Goal: Transaction & Acquisition: Subscribe to service/newsletter

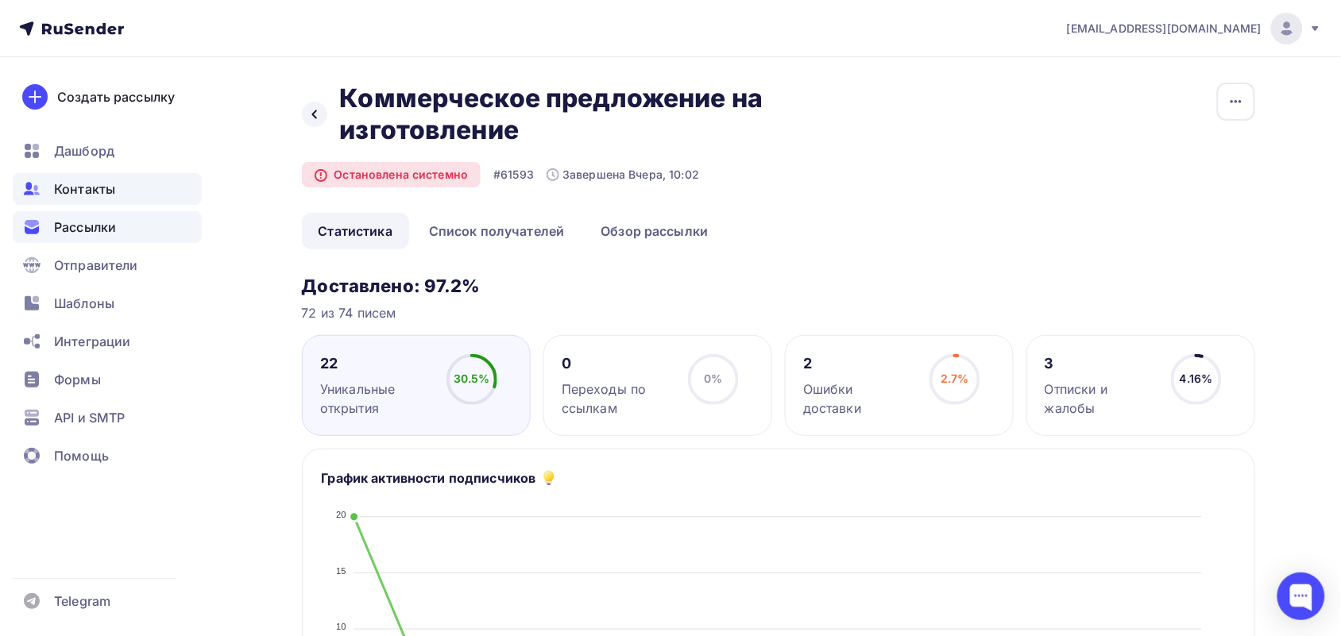
click at [100, 187] on span "Контакты" at bounding box center [84, 188] width 61 height 19
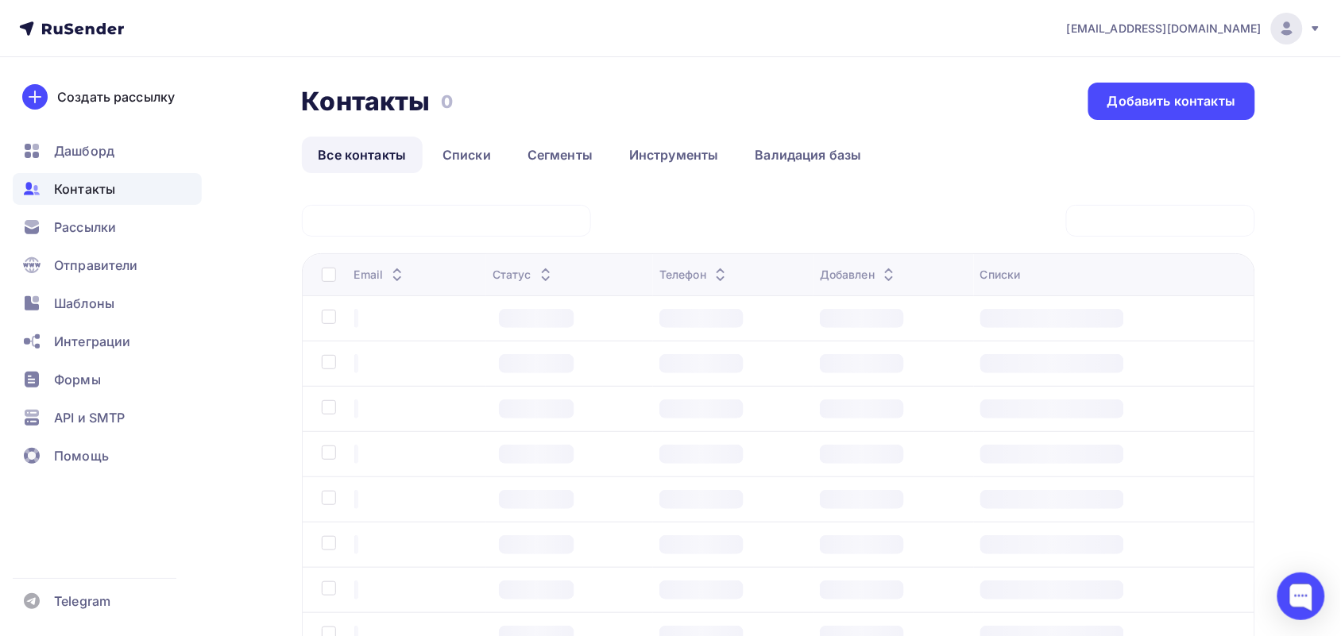
click at [380, 222] on div at bounding box center [446, 221] width 289 height 32
click at [407, 212] on div at bounding box center [446, 221] width 289 height 32
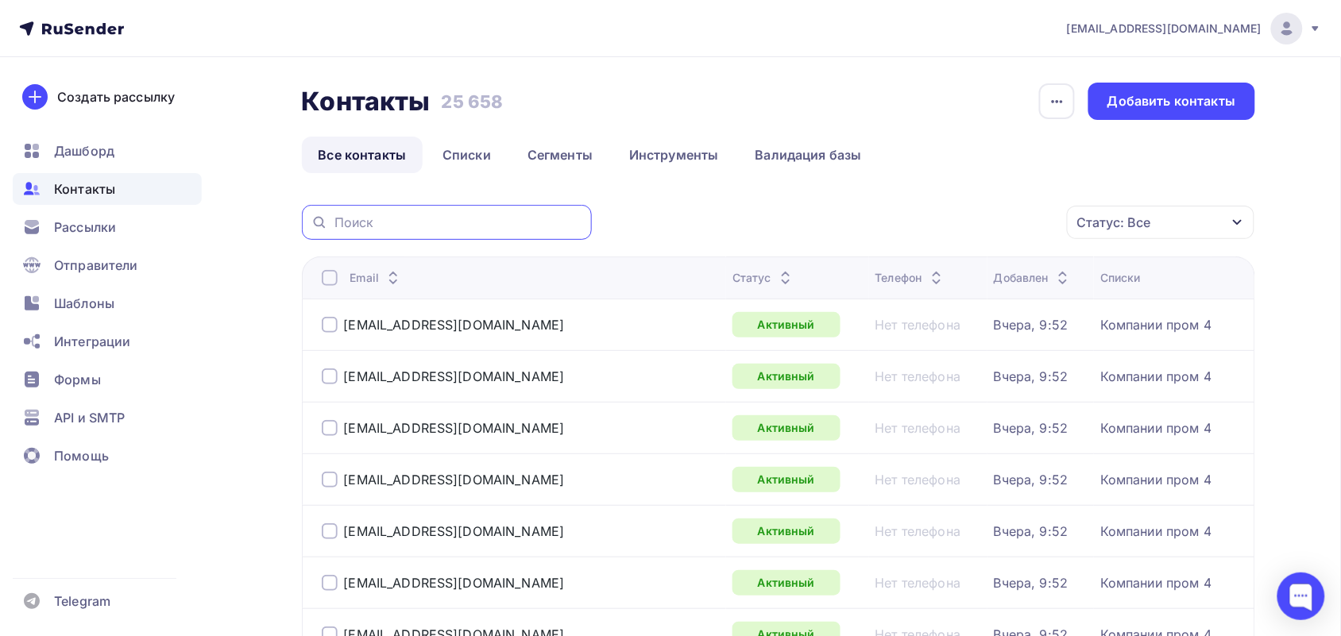
click at [376, 220] on input "text" at bounding box center [458, 222] width 248 height 17
paste input "@[DOMAIN_NAME]"
type input "@[DOMAIN_NAME]"
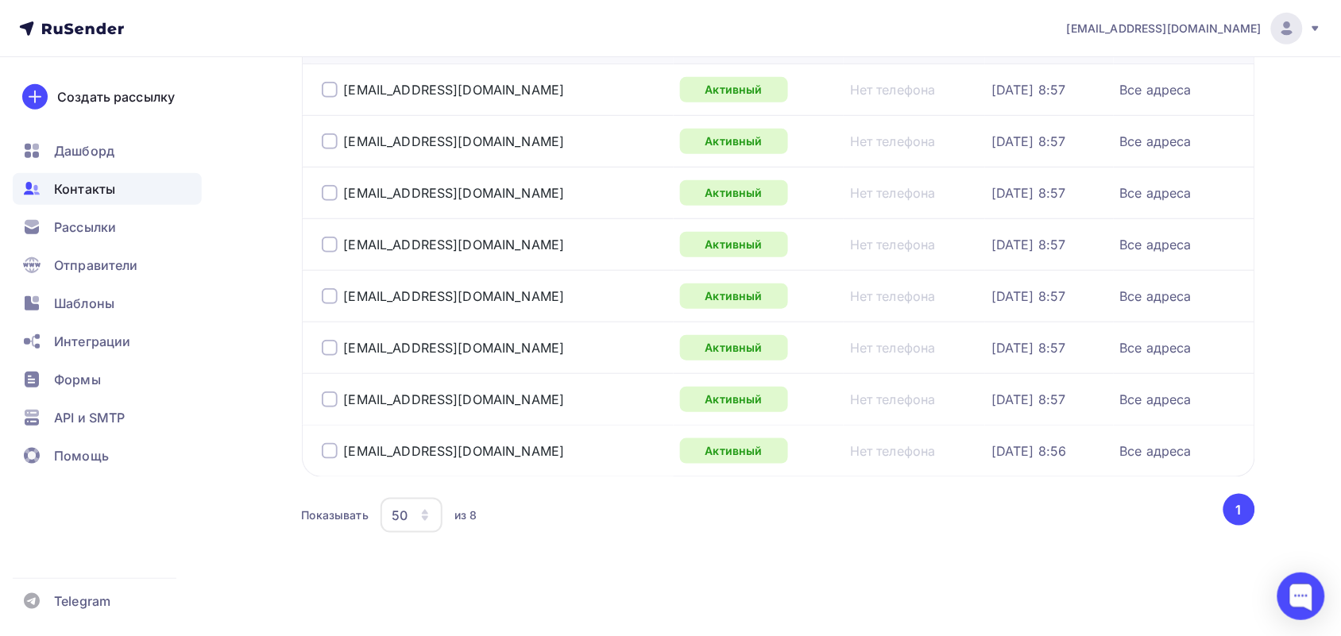
scroll to position [241, 0]
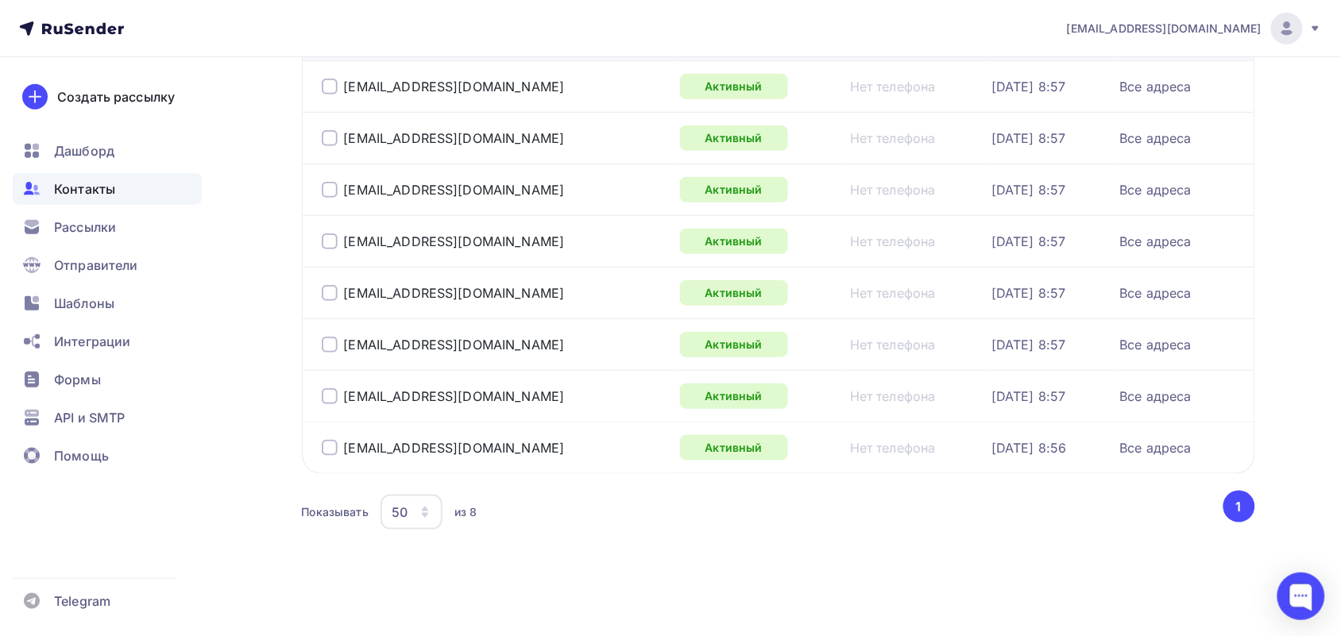
click at [216, 363] on div "Контакты Контакты 25 658 25 658 История импорта Добавить контакты Все контакты …" at bounding box center [671, 227] width 1302 height 817
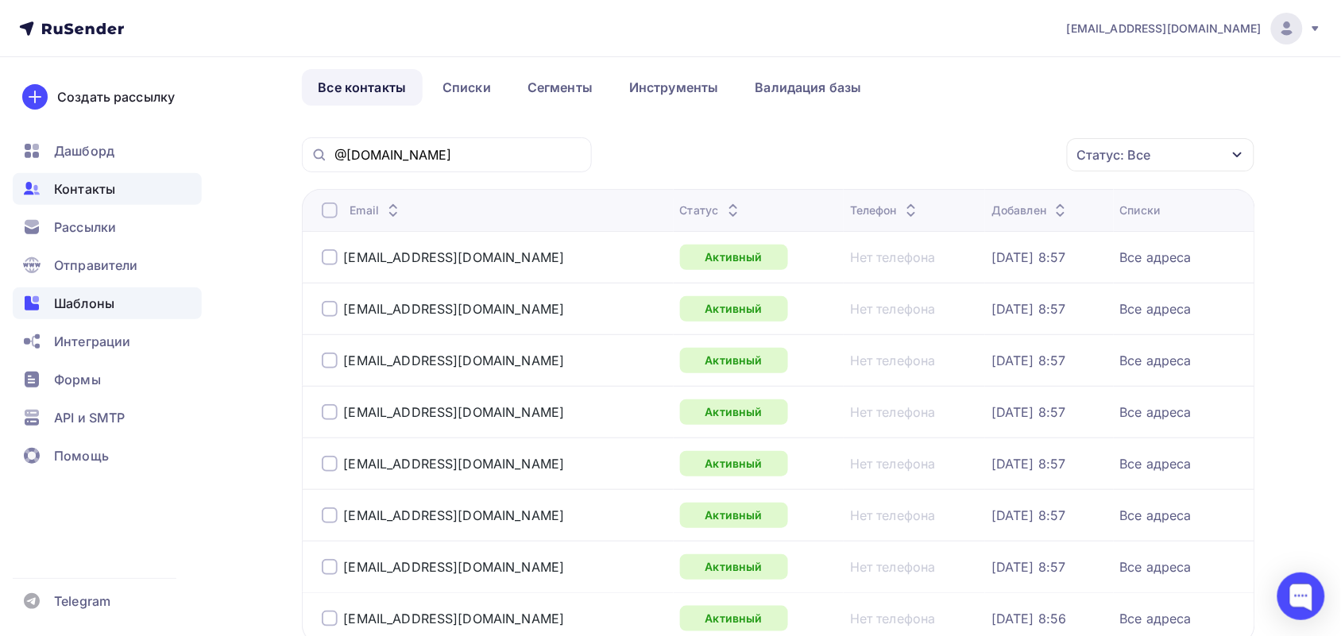
scroll to position [0, 0]
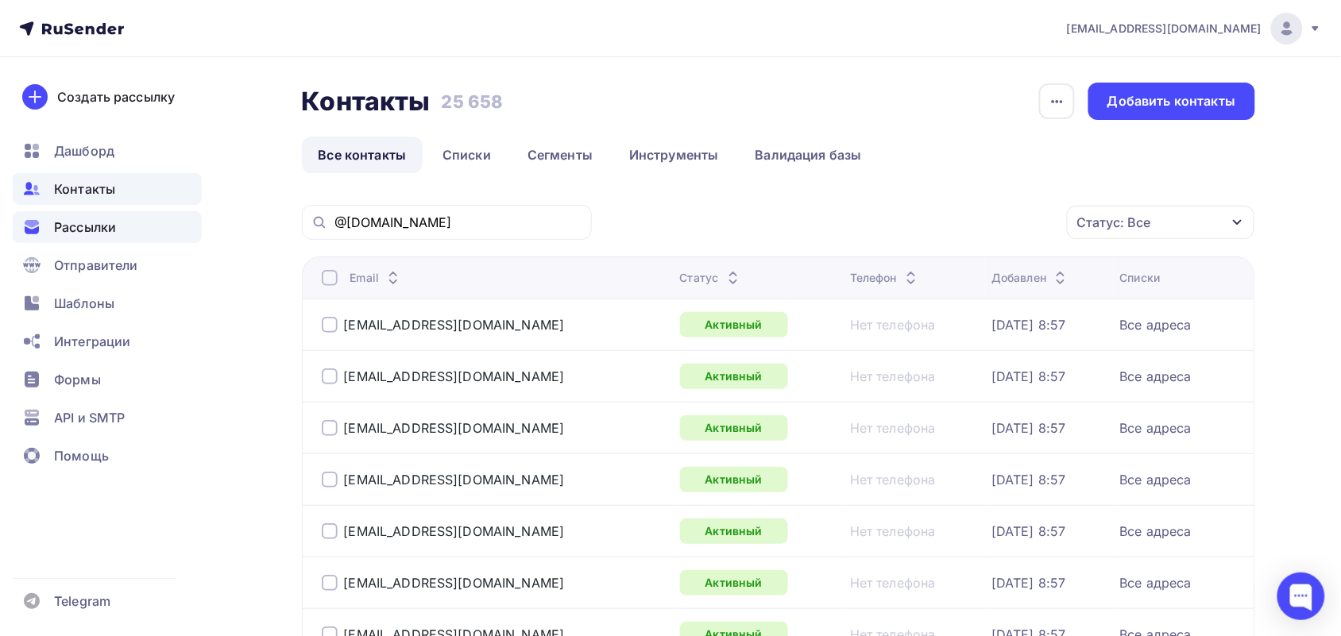
click at [57, 218] on span "Рассылки" at bounding box center [85, 227] width 62 height 19
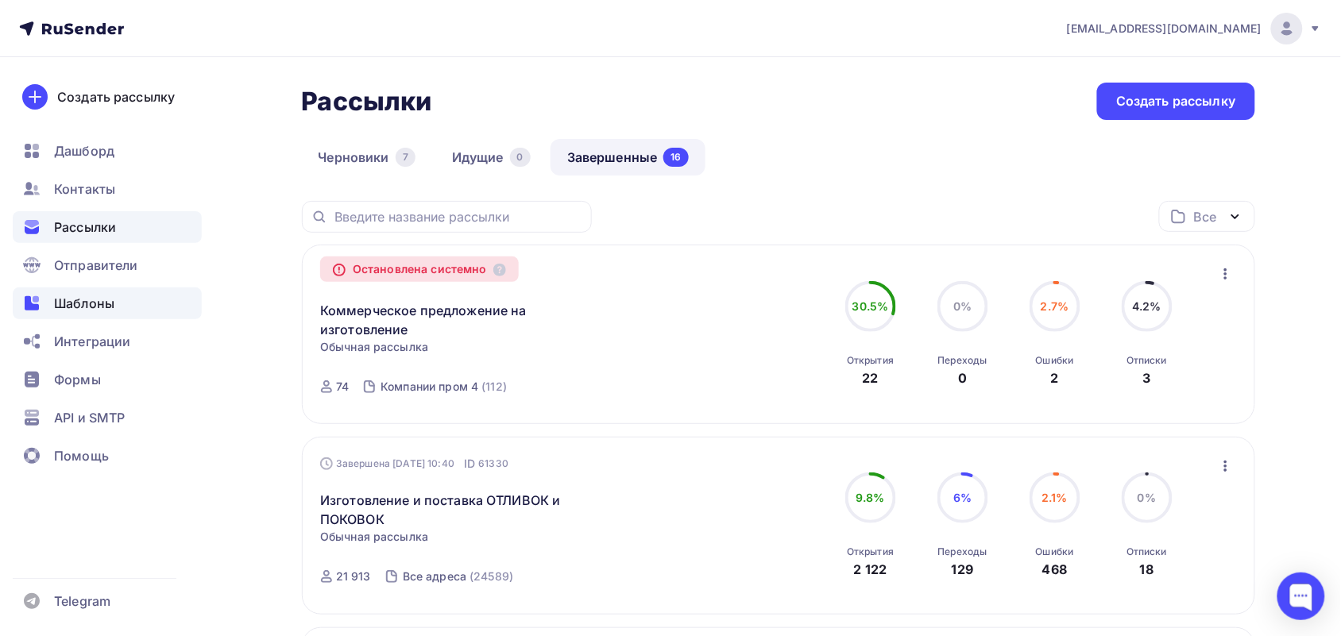
click at [77, 310] on span "Шаблоны" at bounding box center [84, 303] width 60 height 19
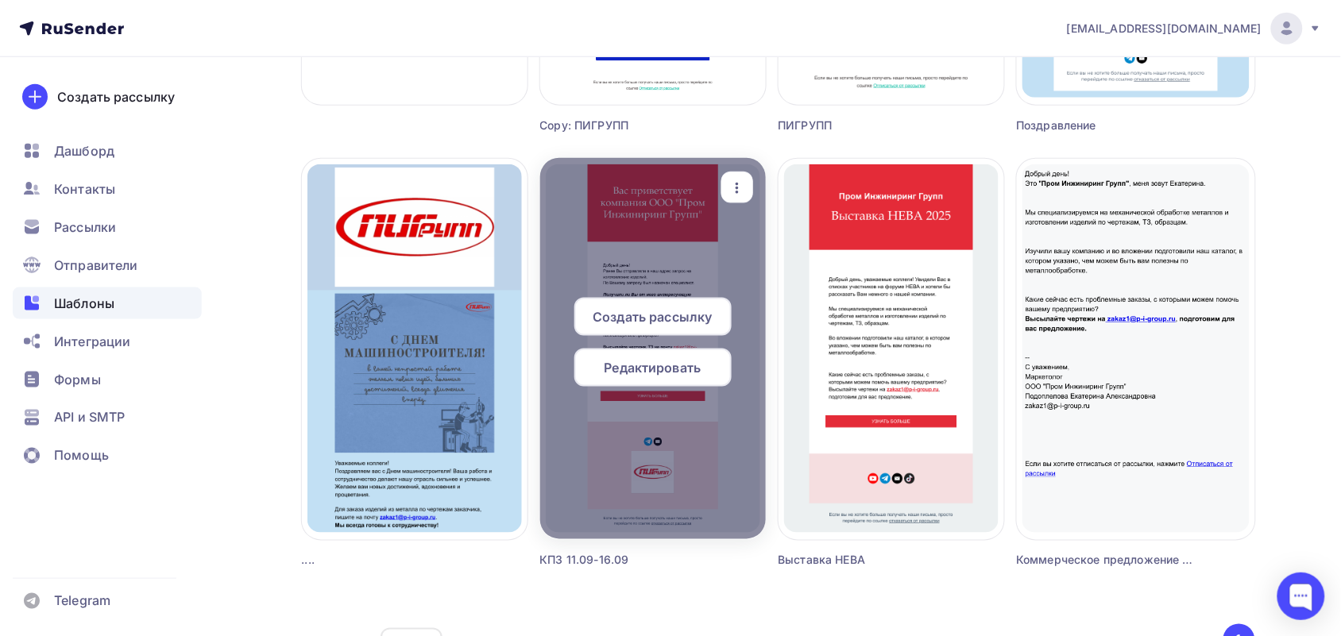
scroll to position [589, 0]
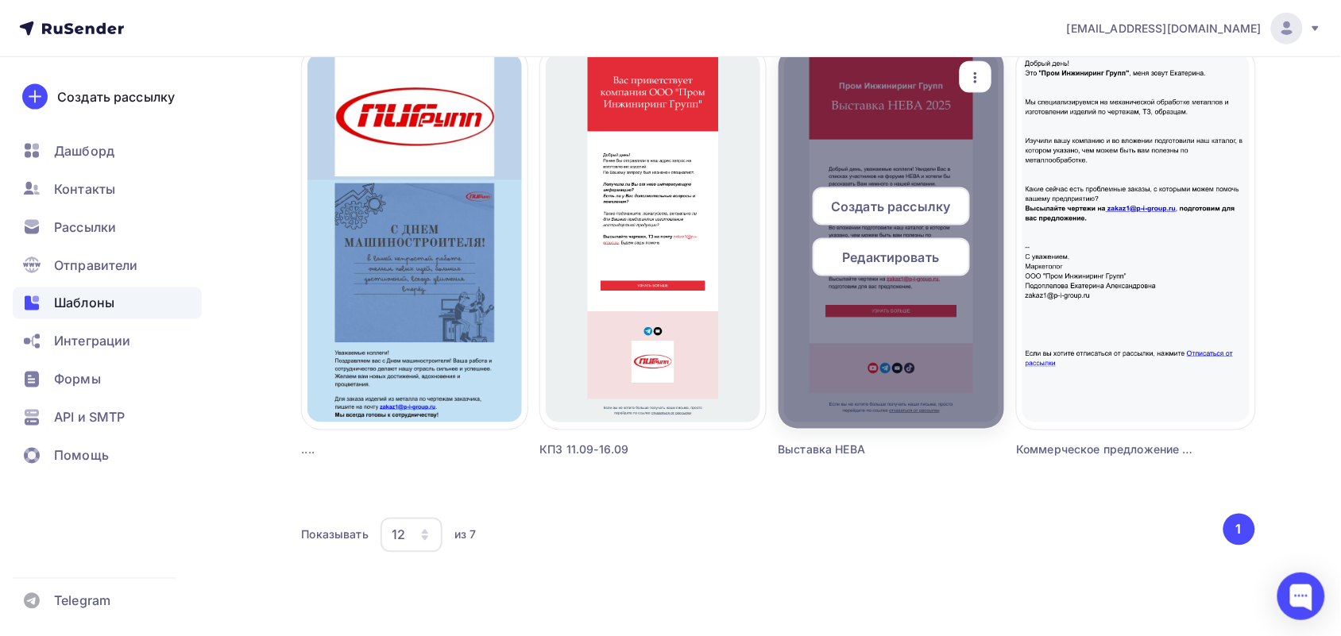
click at [975, 67] on div "button" at bounding box center [975, 77] width 19 height 21
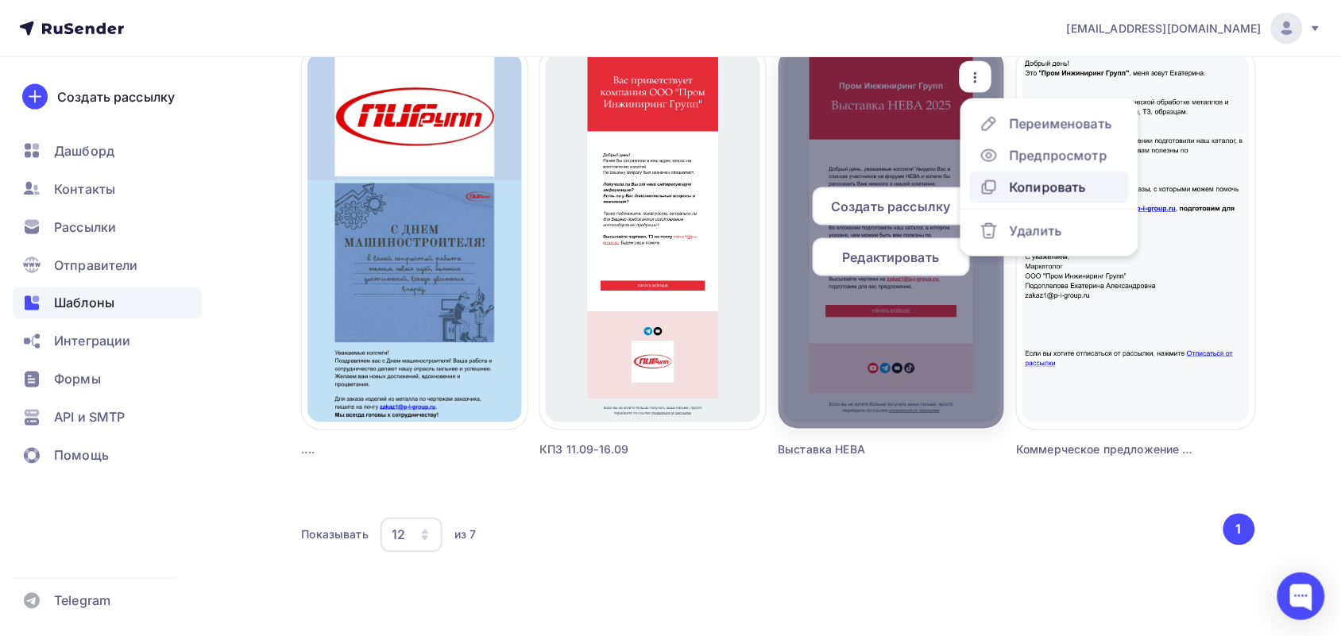
click at [979, 191] on icon at bounding box center [988, 187] width 19 height 19
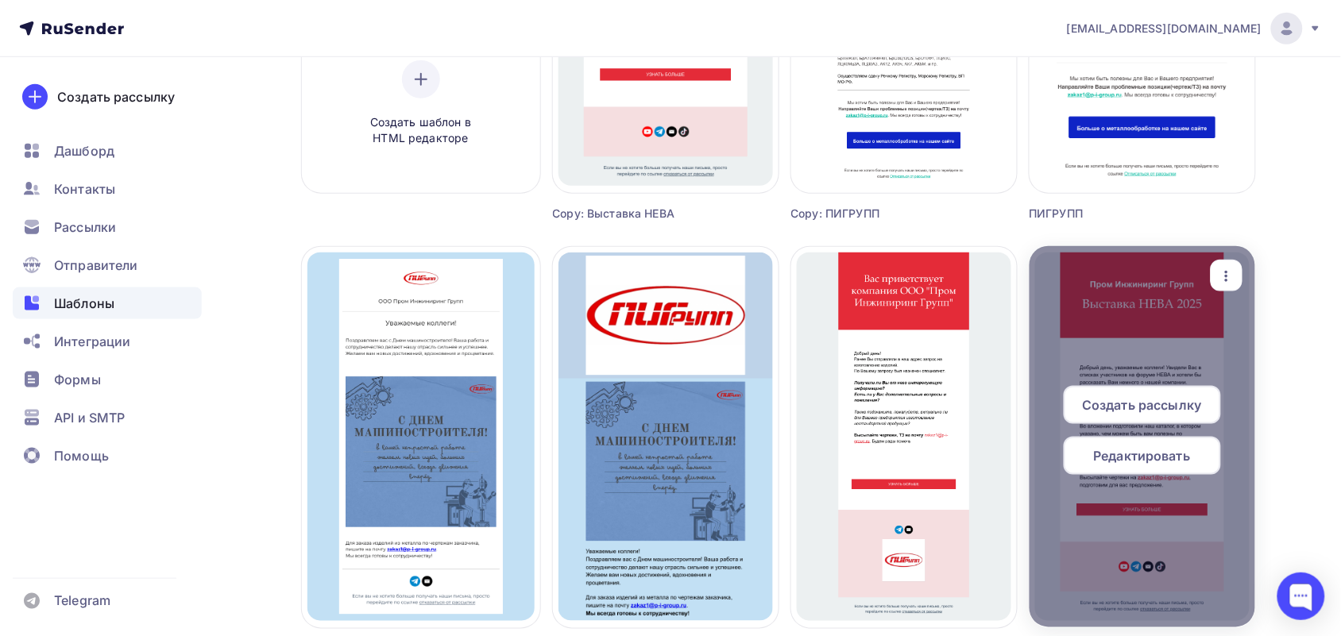
scroll to position [489, 0]
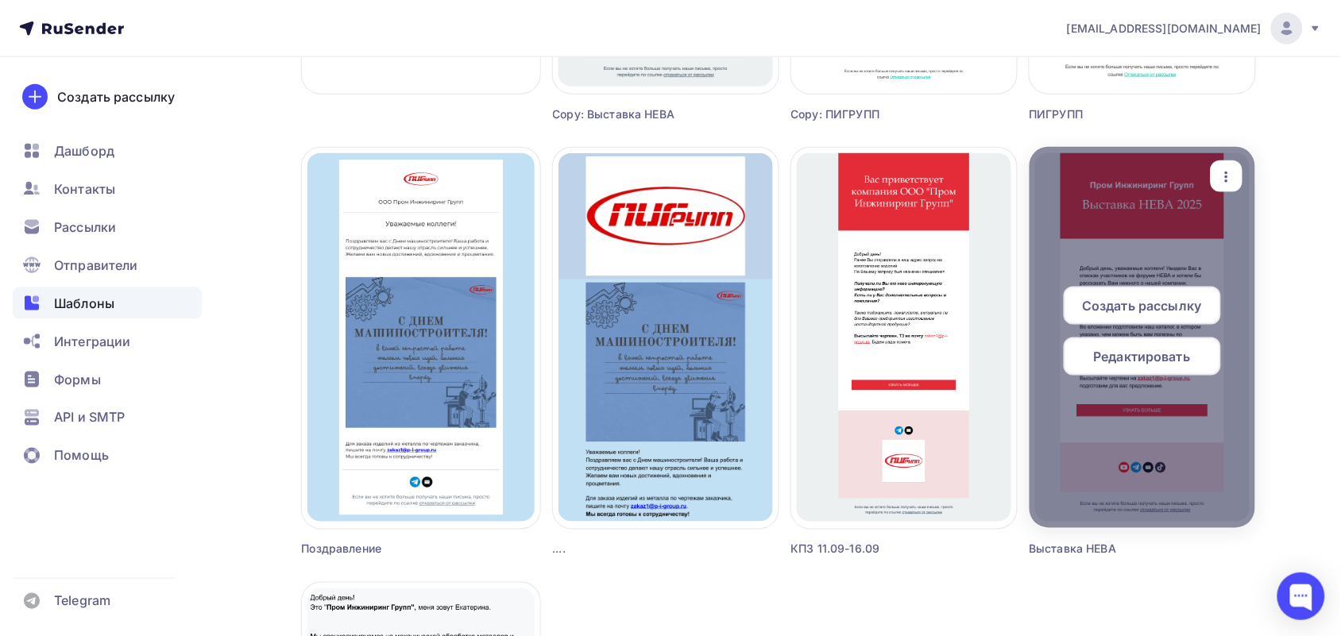
click at [1152, 360] on span "Редактировать" at bounding box center [1142, 356] width 97 height 19
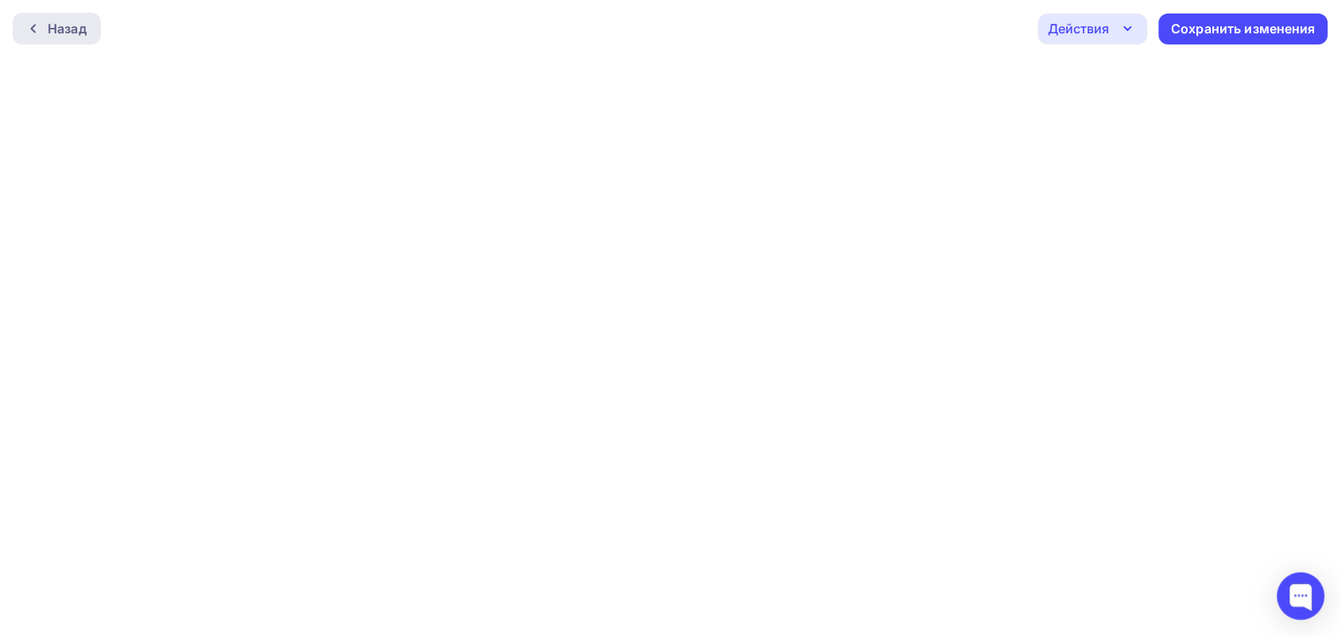
click at [33, 24] on icon at bounding box center [33, 28] width 13 height 13
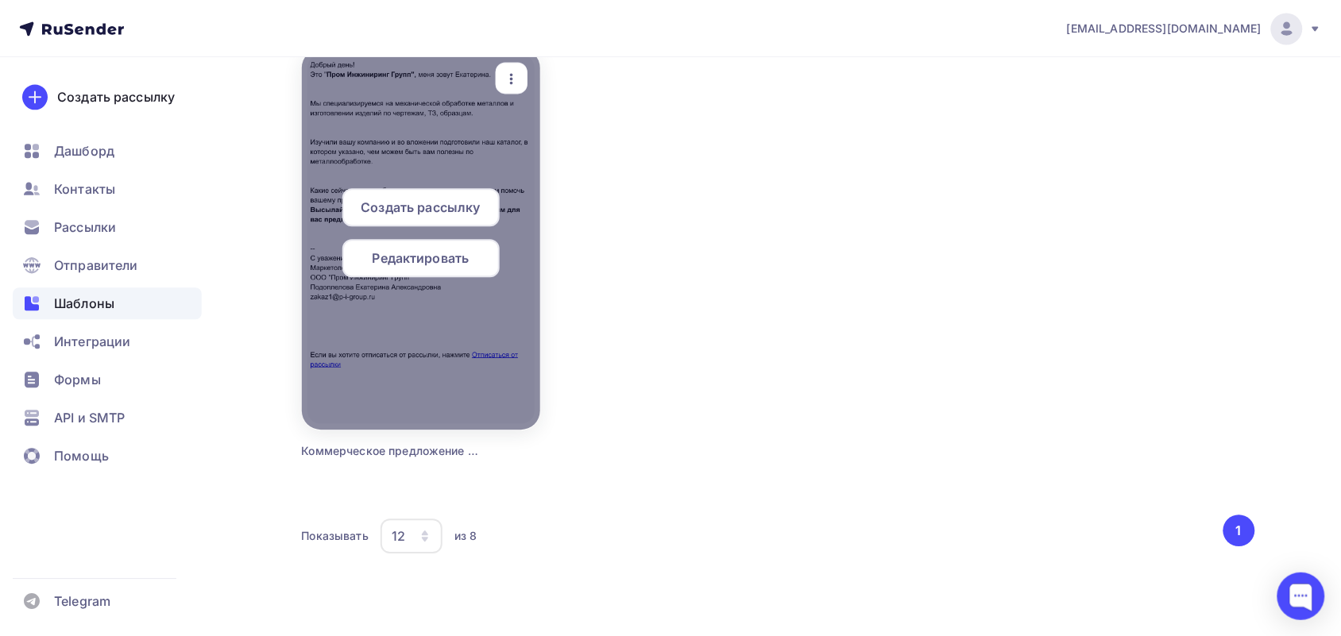
scroll to position [1025, 0]
drag, startPoint x: 437, startPoint y: 257, endPoint x: 449, endPoint y: 336, distance: 80.3
click at [449, 336] on div "Создать рассылку Редактировать Переименовать Предпросмотр Копировать Удалить" at bounding box center [420, 237] width 227 height 369
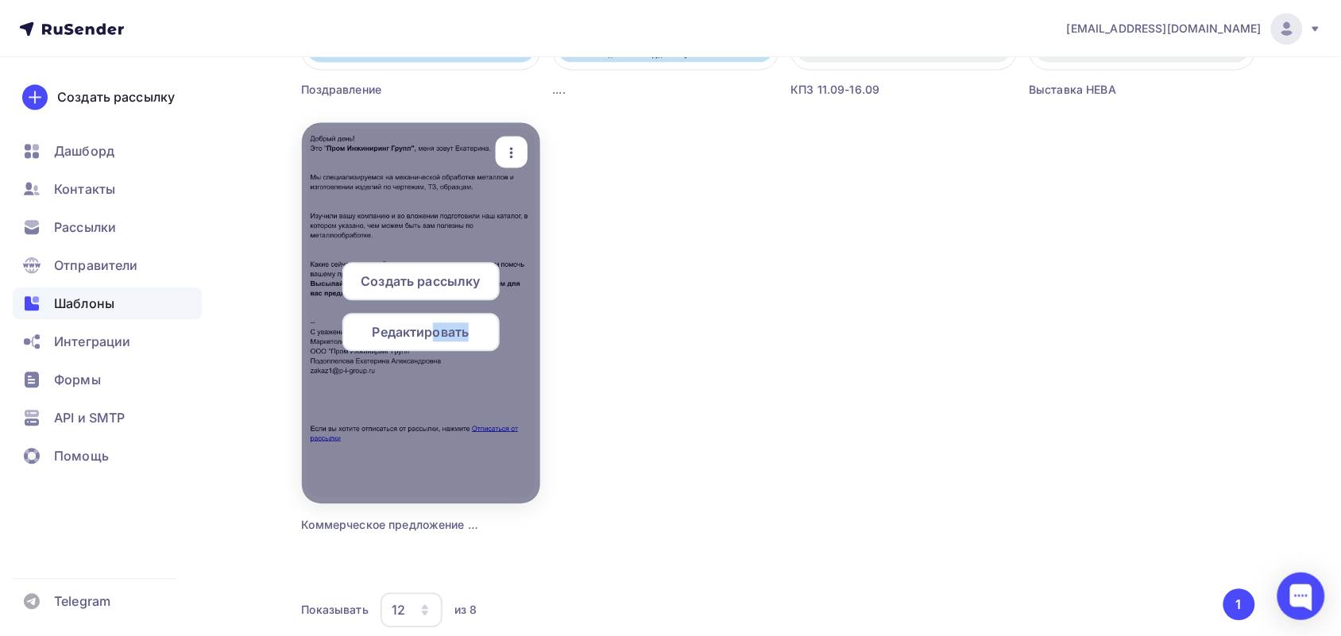
scroll to position [727, 0]
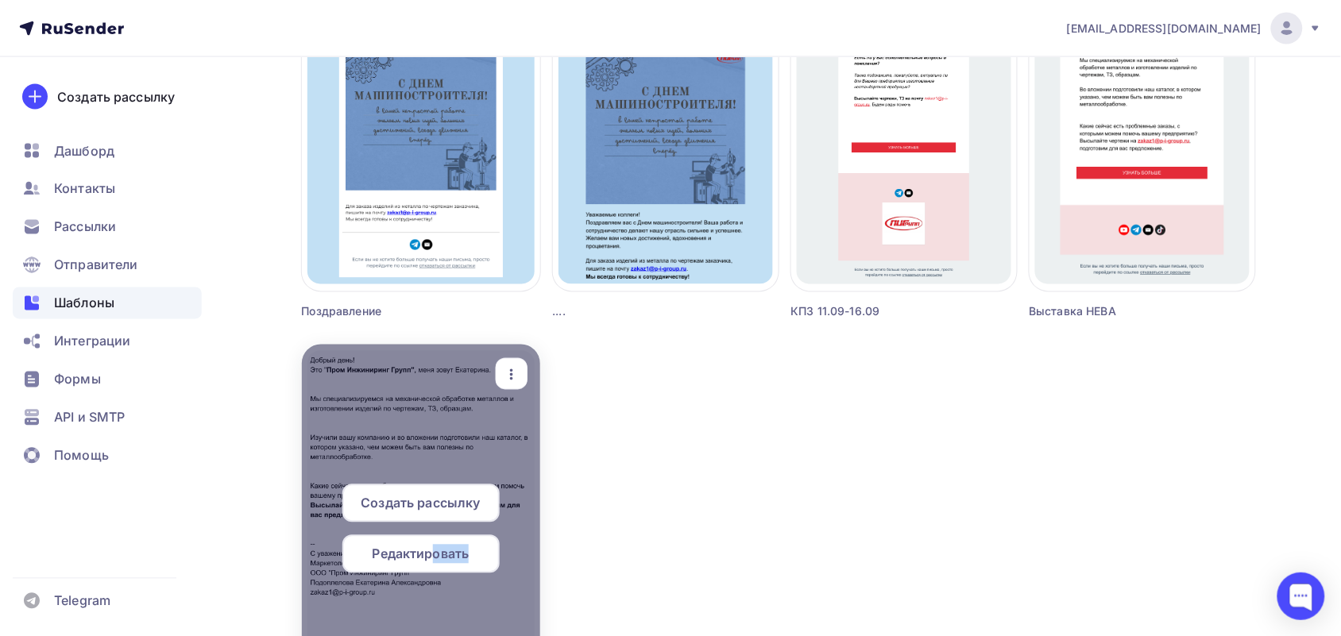
click at [520, 385] on div "button" at bounding box center [512, 374] width 32 height 31
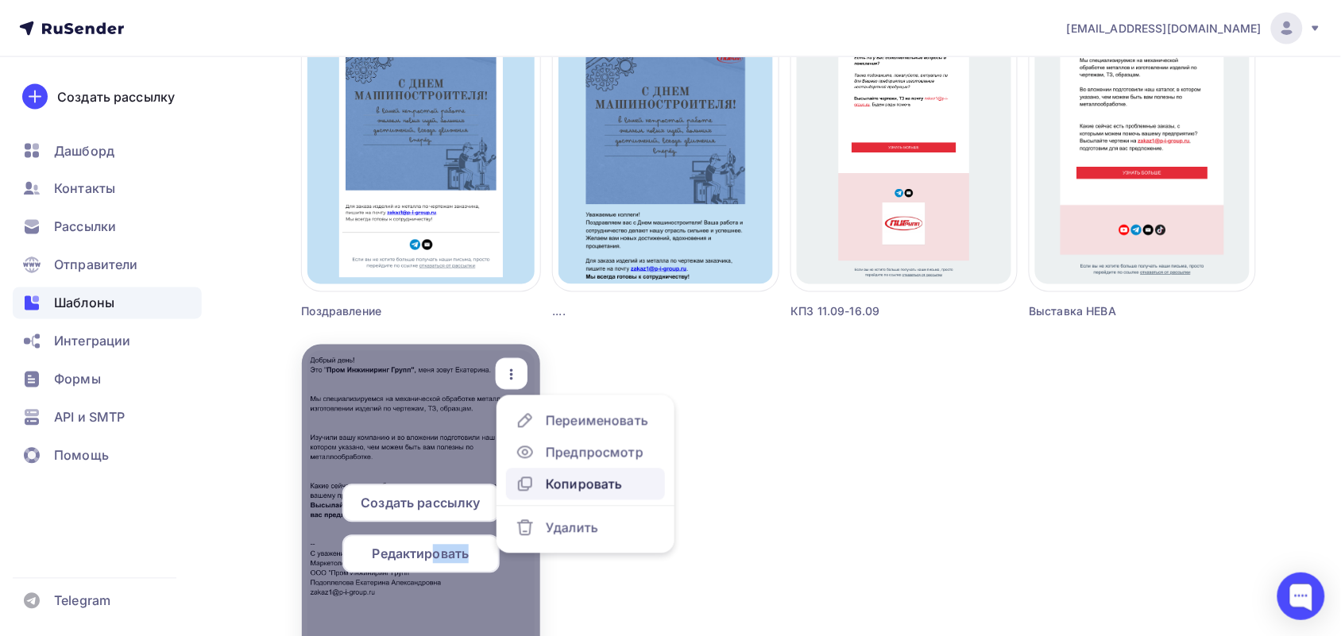
click at [606, 469] on link "Копировать" at bounding box center [585, 485] width 159 height 32
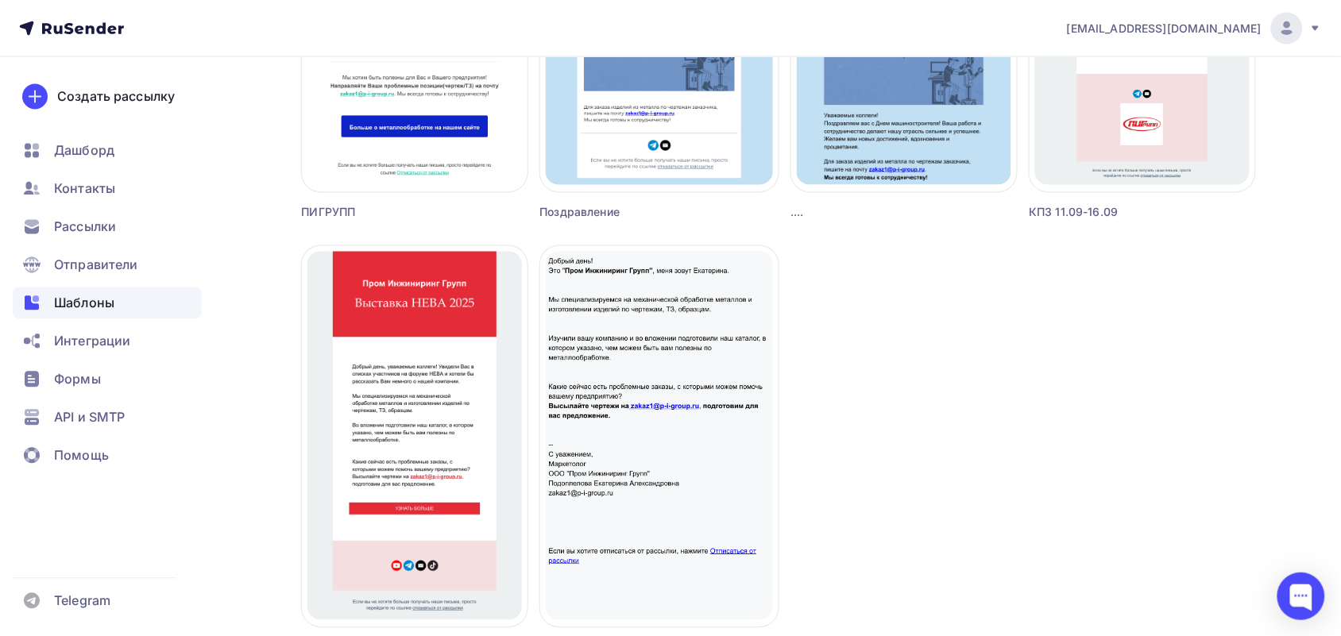
click at [839, 438] on div "Создать шаблон в конструкторе Создать шаблон в HTML редакторе Создать рассылку …" at bounding box center [778, 35] width 953 height 1319
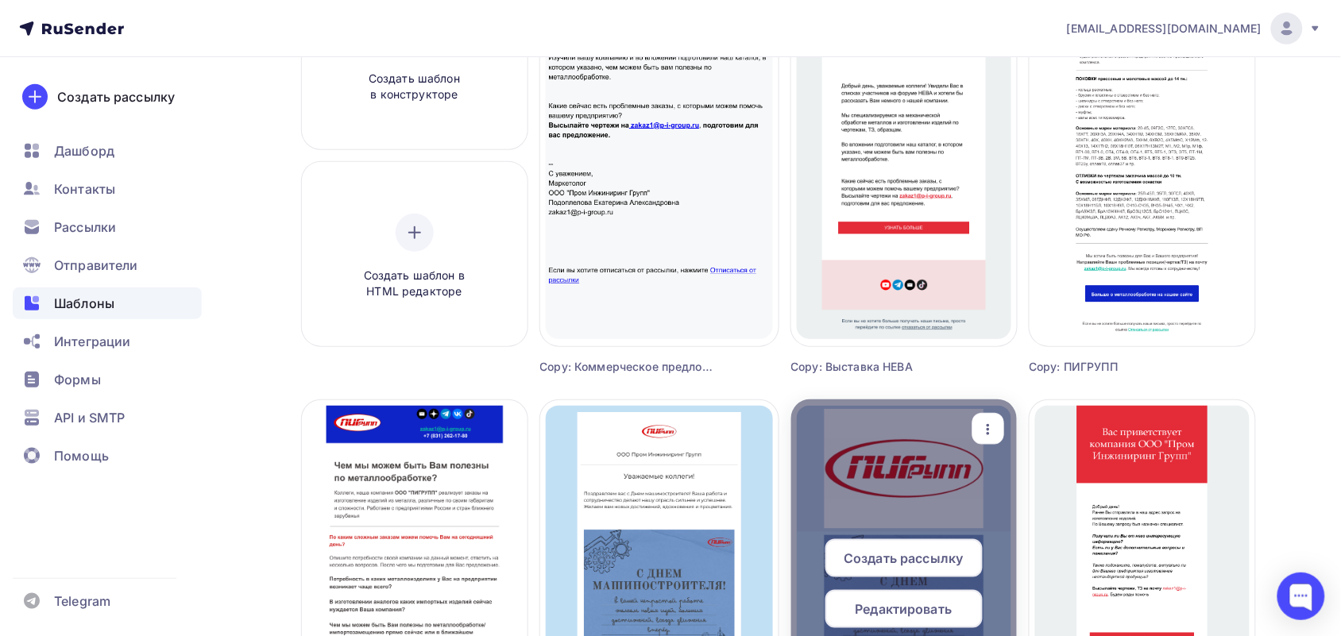
scroll to position [0, 0]
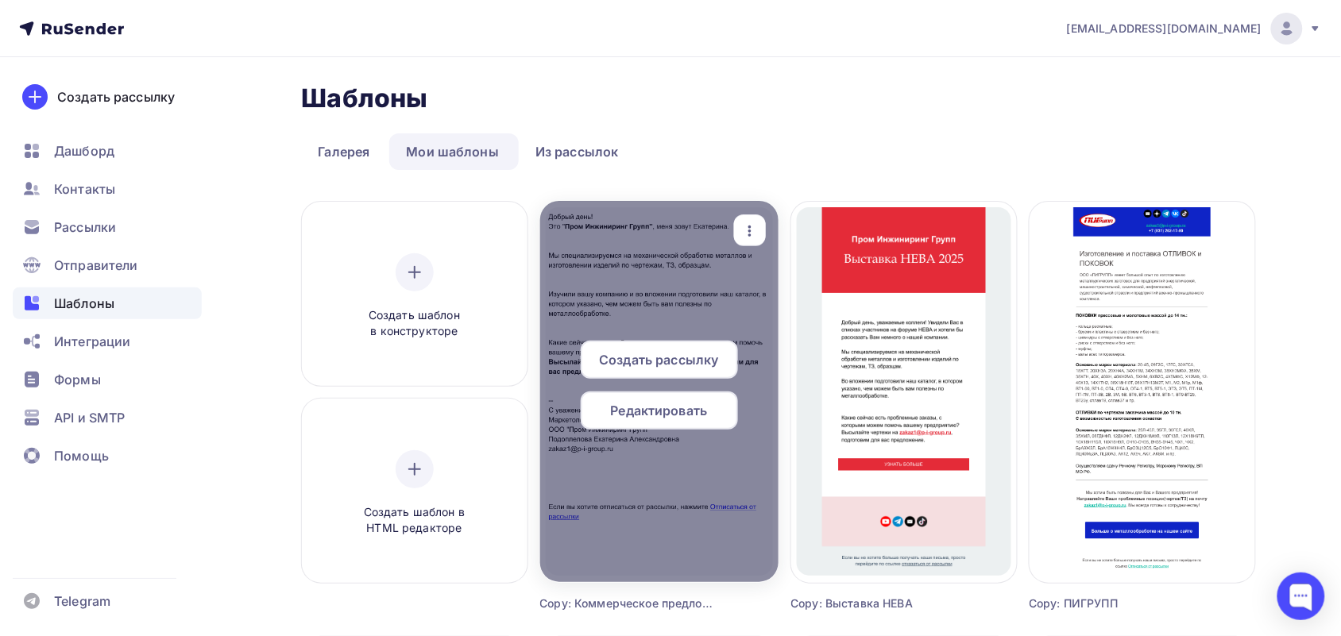
click at [636, 296] on div at bounding box center [659, 391] width 238 height 381
click at [649, 409] on span "Редактировать" at bounding box center [659, 410] width 97 height 19
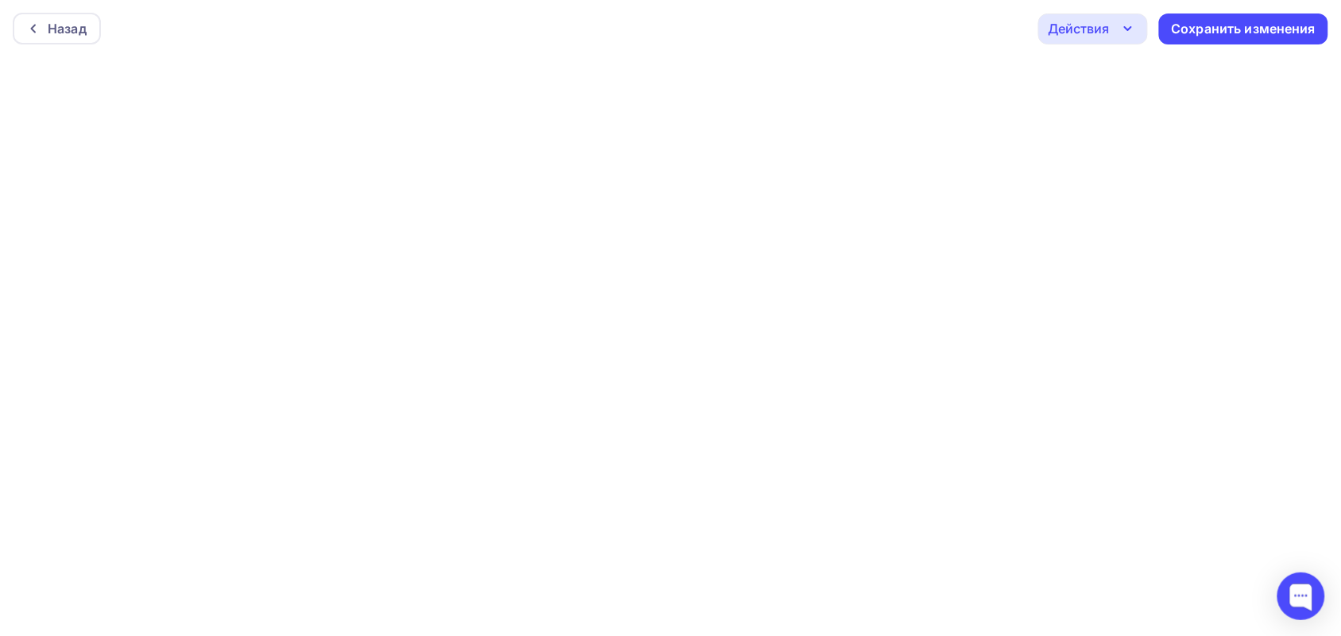
click at [1105, 37] on div "Действия" at bounding box center [1078, 28] width 61 height 19
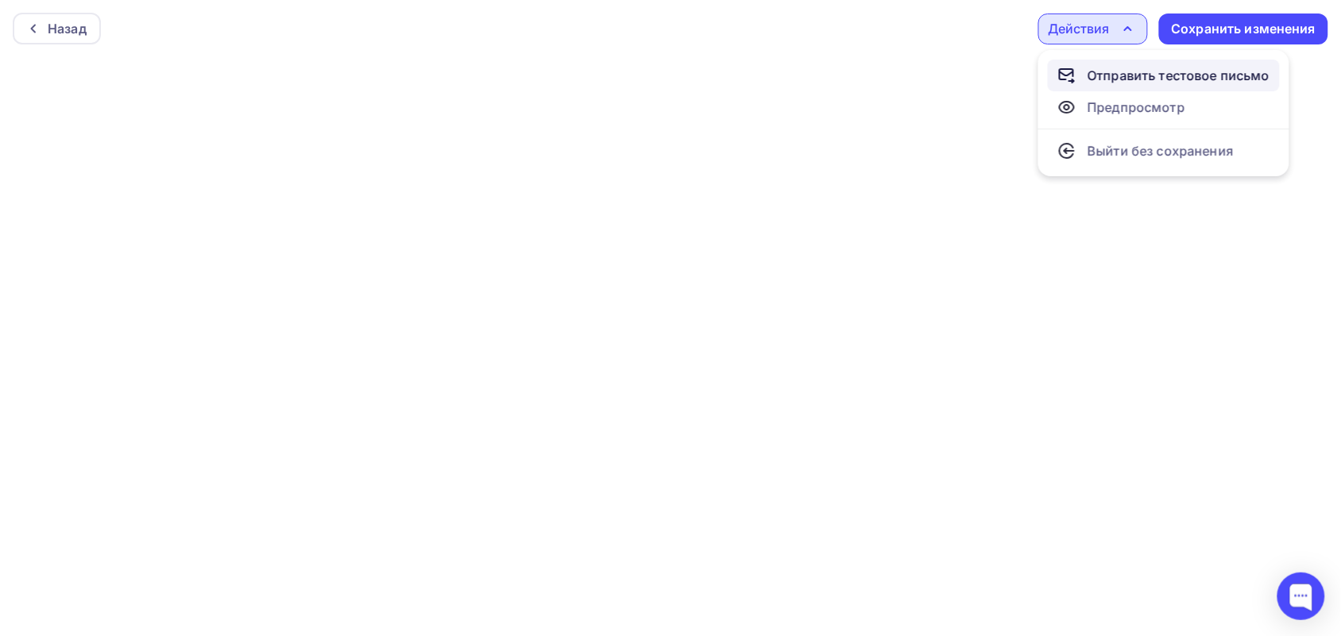
click at [1137, 72] on div "Отправить тестовое письмо" at bounding box center [1178, 75] width 183 height 19
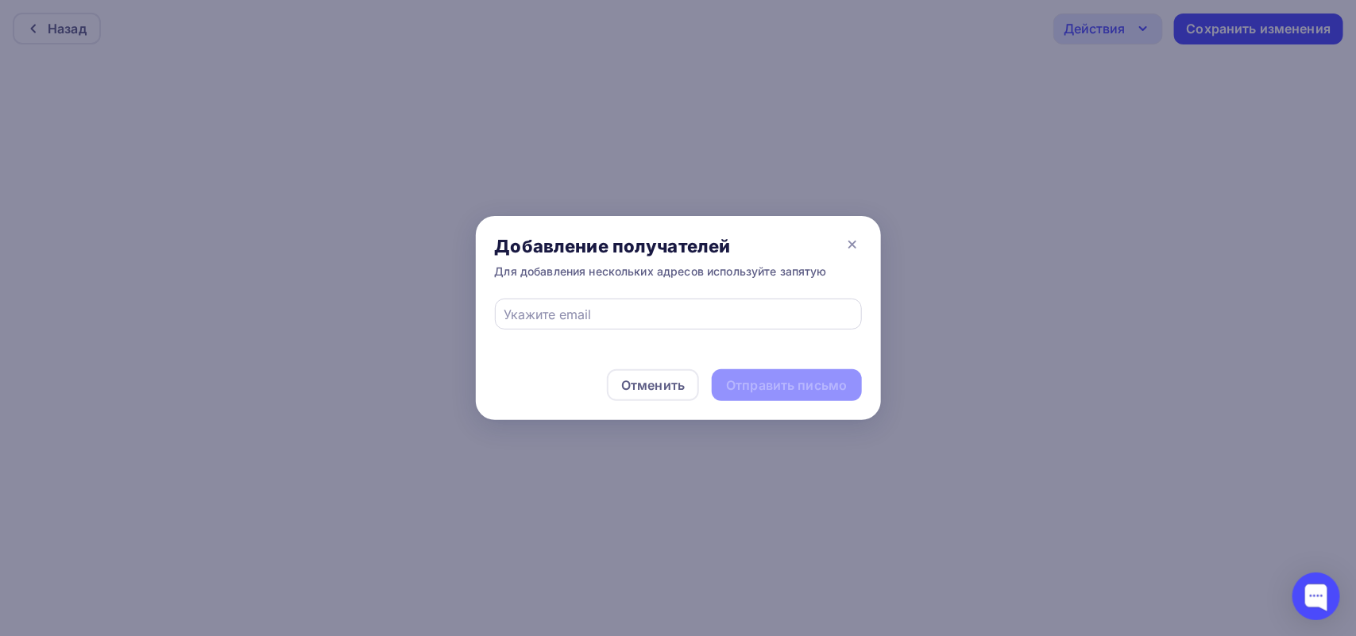
click at [610, 303] on div at bounding box center [678, 314] width 367 height 31
click at [574, 314] on input "text" at bounding box center [678, 314] width 349 height 19
type input "[EMAIL_ADDRESS][DOMAIN_NAME]"
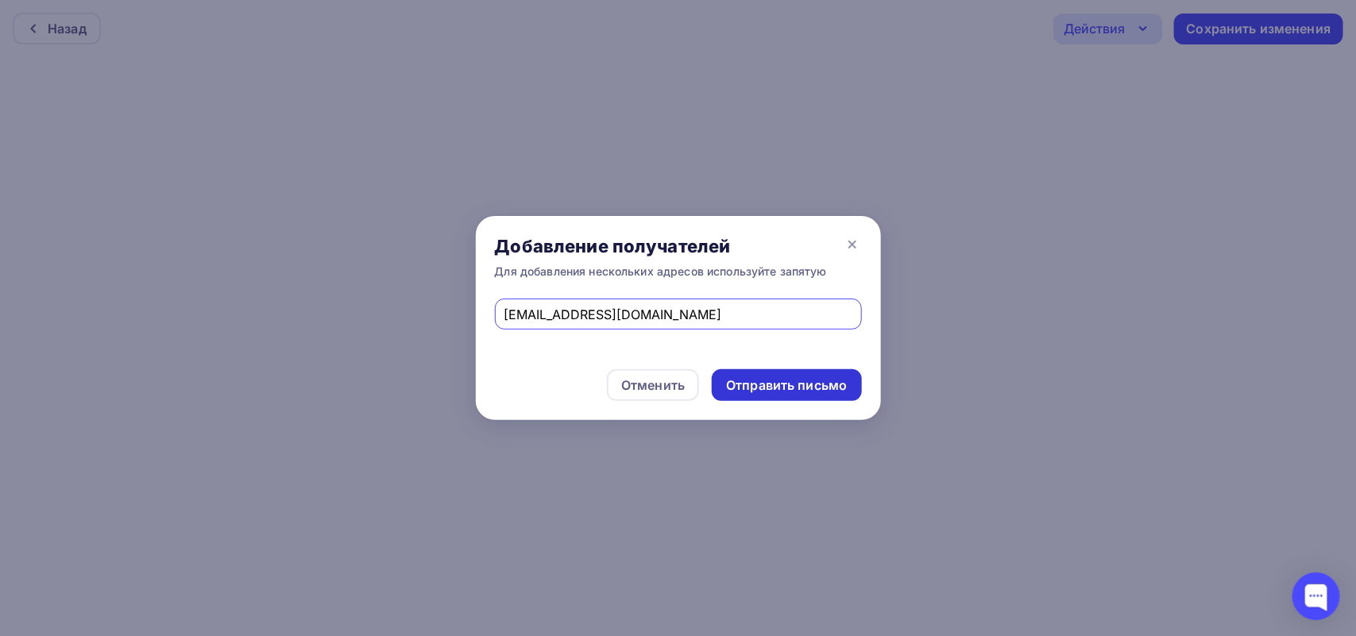
click at [804, 377] on div "Отправить письмо" at bounding box center [786, 385] width 121 height 18
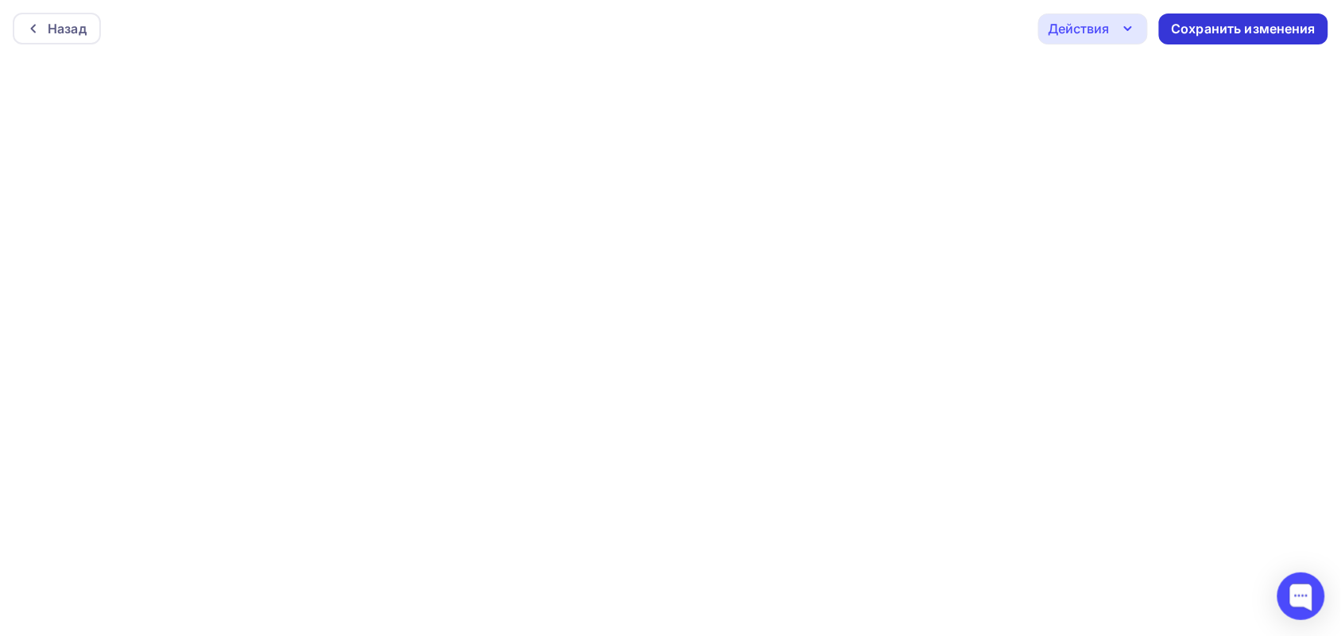
click at [1284, 20] on div "Сохранить изменения" at bounding box center [1244, 29] width 145 height 18
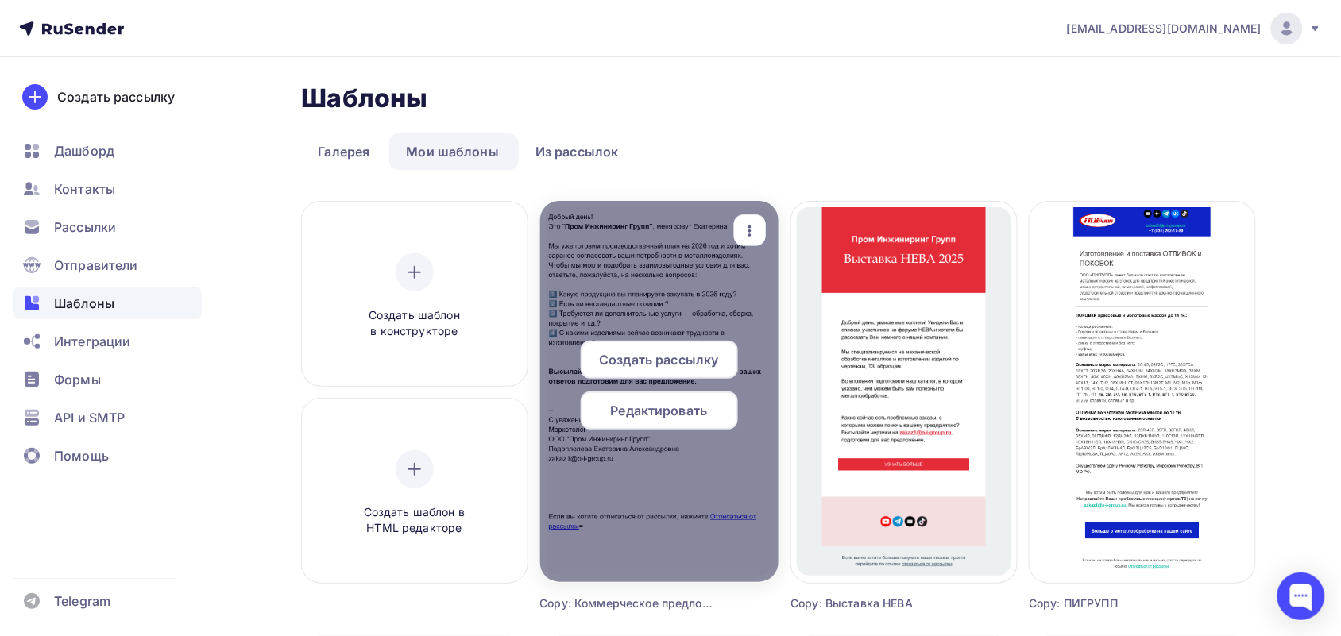
click at [693, 401] on span "Редактировать" at bounding box center [659, 410] width 97 height 19
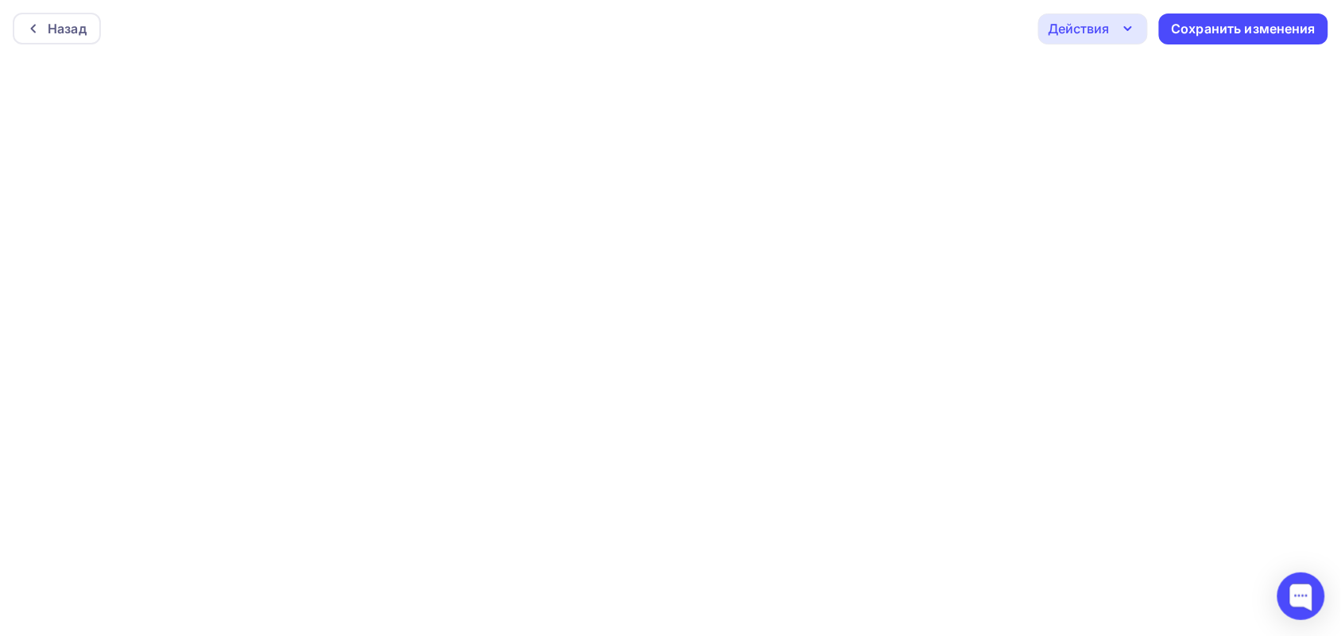
scroll to position [4, 0]
click at [1133, 34] on div "Действия" at bounding box center [1093, 25] width 110 height 31
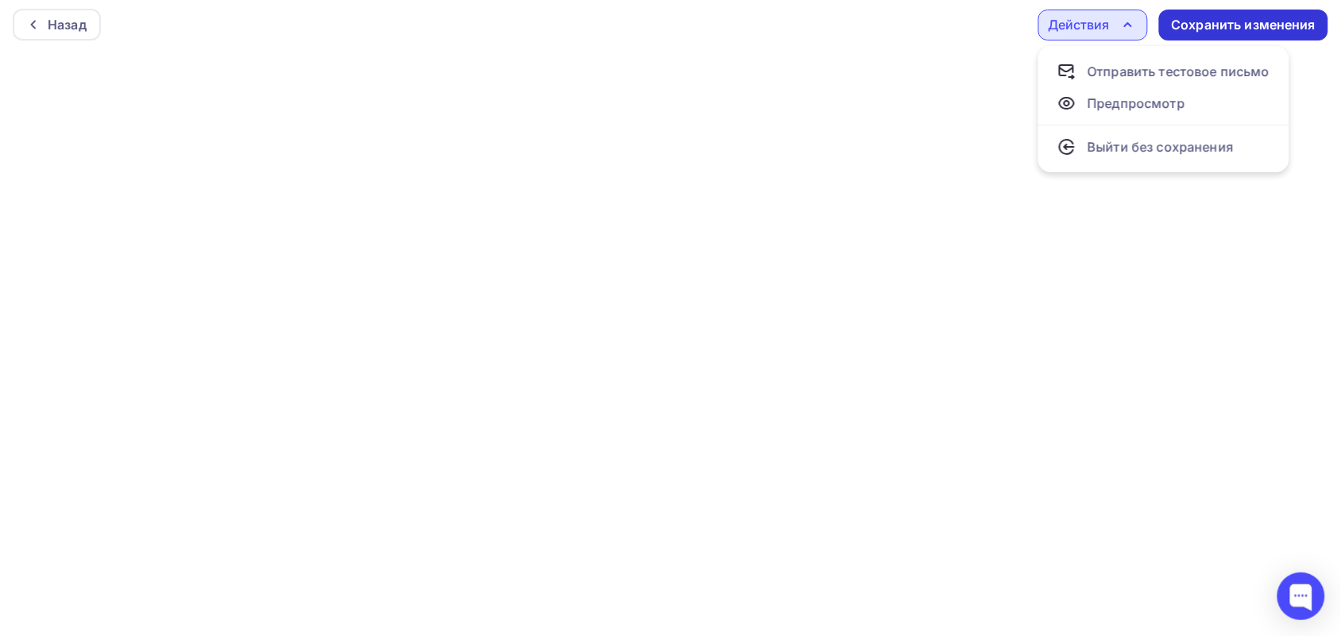
click at [1203, 29] on div "Сохранить изменения" at bounding box center [1244, 25] width 145 height 18
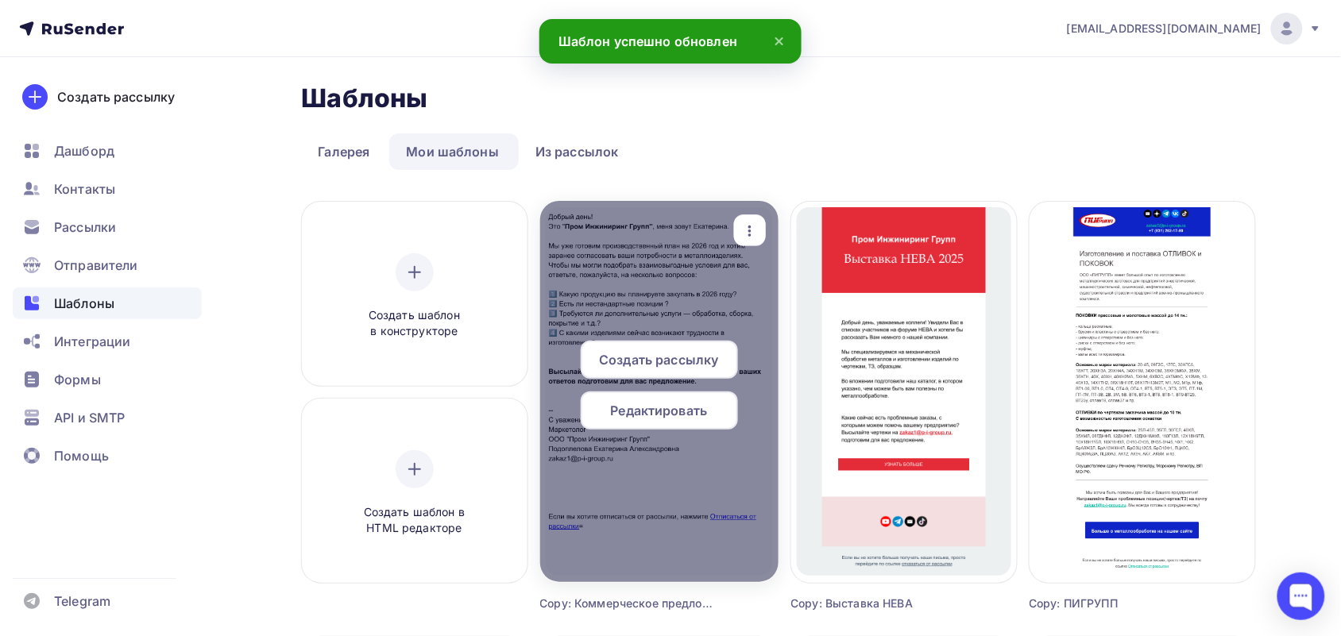
click at [752, 222] on icon "button" at bounding box center [749, 231] width 19 height 19
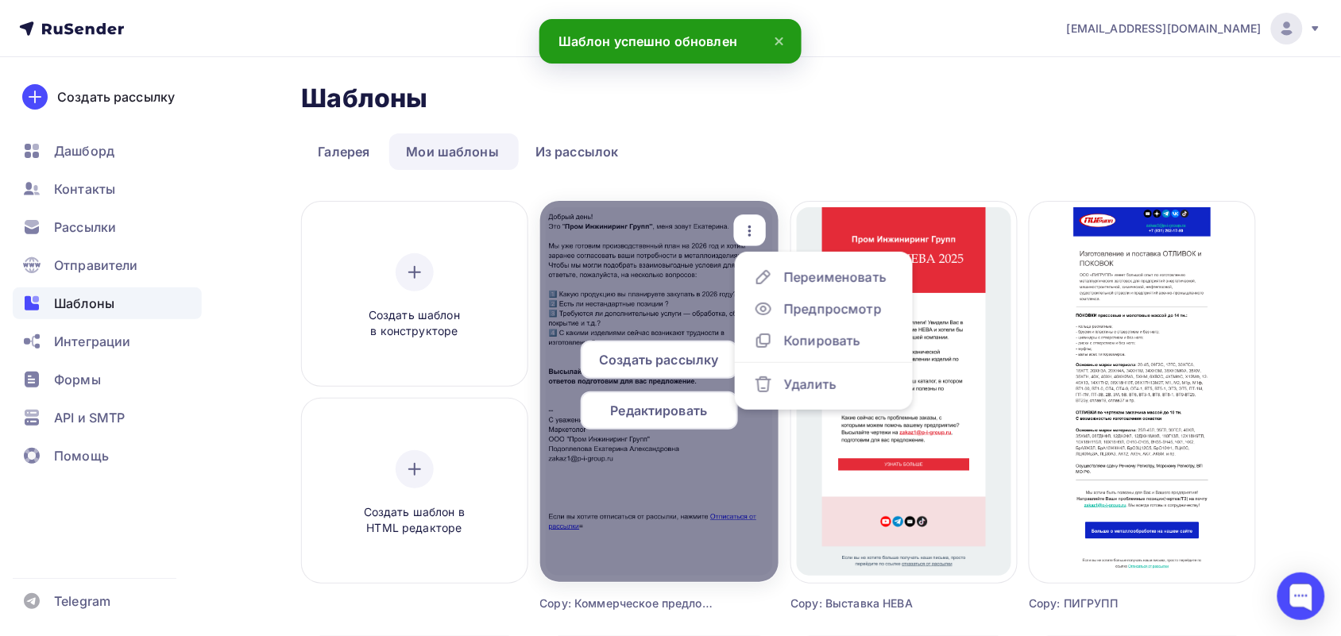
click at [650, 375] on div "Создать рассылку" at bounding box center [659, 360] width 157 height 38
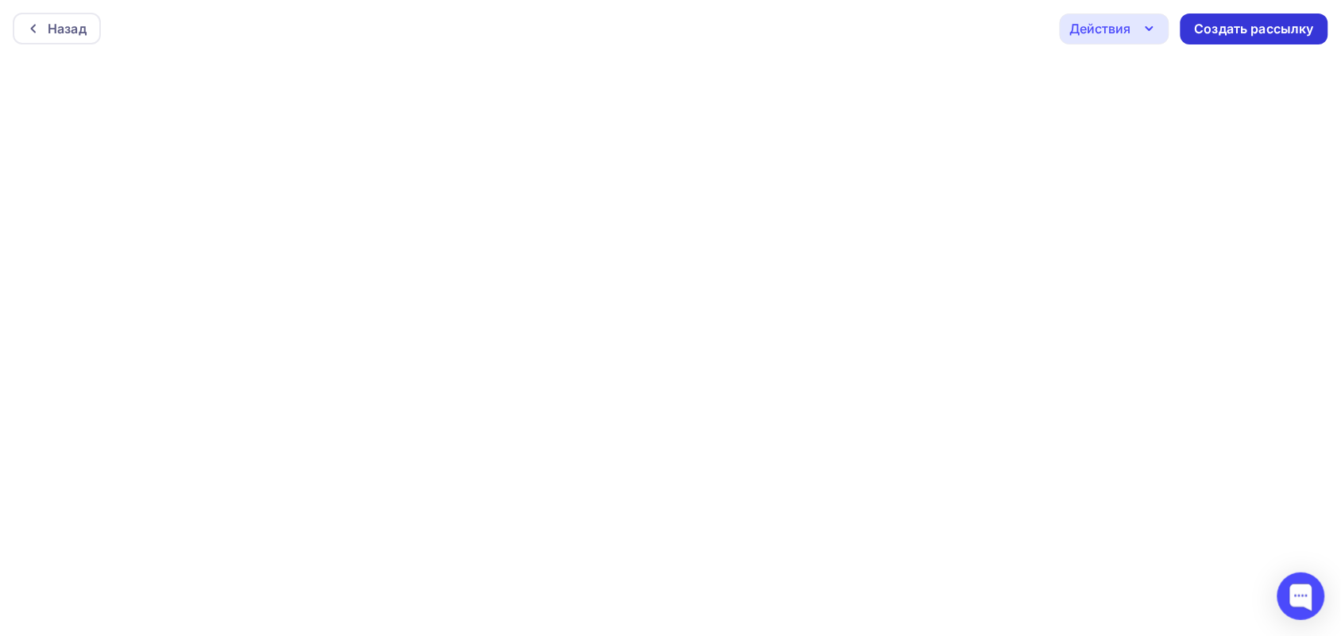
click at [1227, 33] on div "Создать рассылку" at bounding box center [1254, 29] width 119 height 18
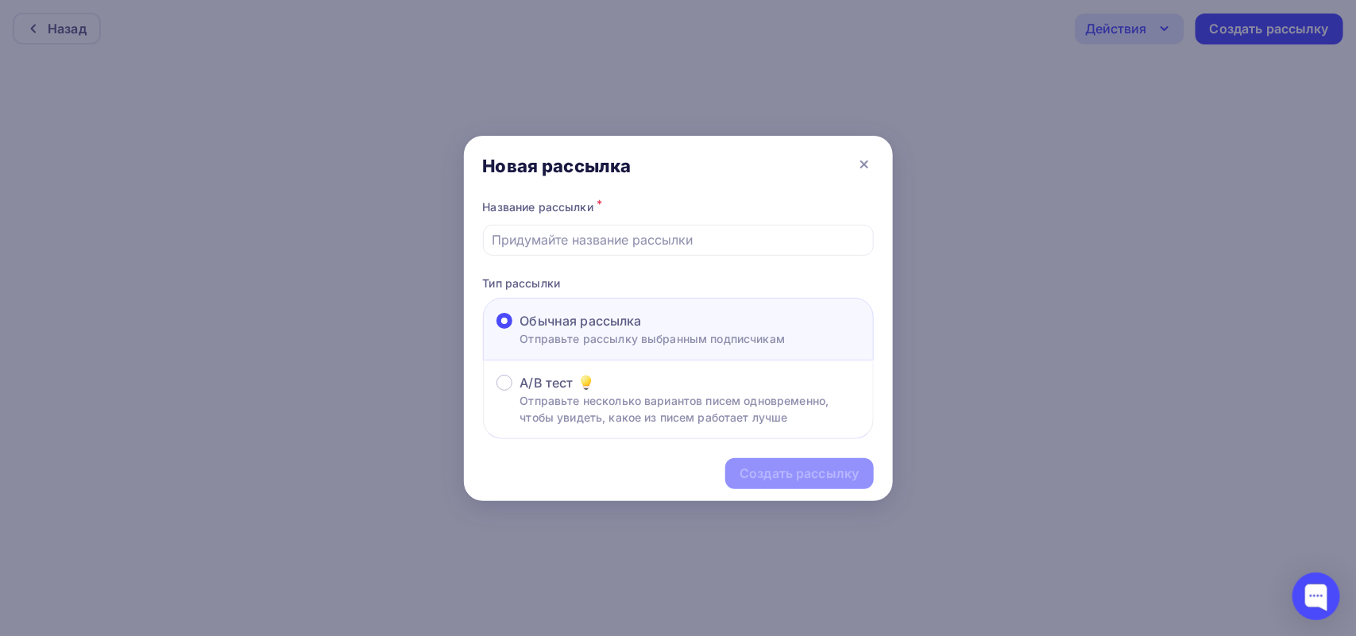
click at [556, 250] on div at bounding box center [678, 240] width 391 height 31
drag, startPoint x: 556, startPoint y: 250, endPoint x: 517, endPoint y: 242, distance: 39.7
click at [517, 242] on input "text" at bounding box center [678, 239] width 373 height 19
paste input "Что включить в ваш план закупок на 2026 год?"
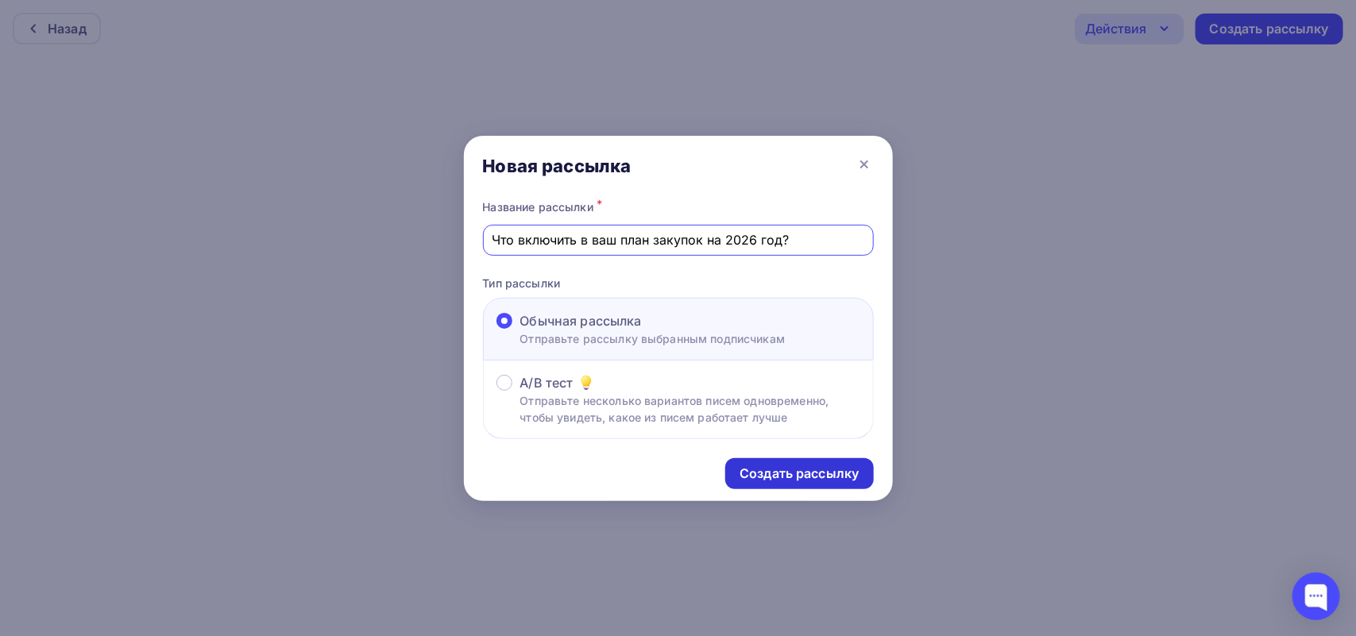
type input "Что включить в ваш план закупок на 2026 год?"
click at [774, 462] on div "Создать рассылку" at bounding box center [799, 473] width 148 height 31
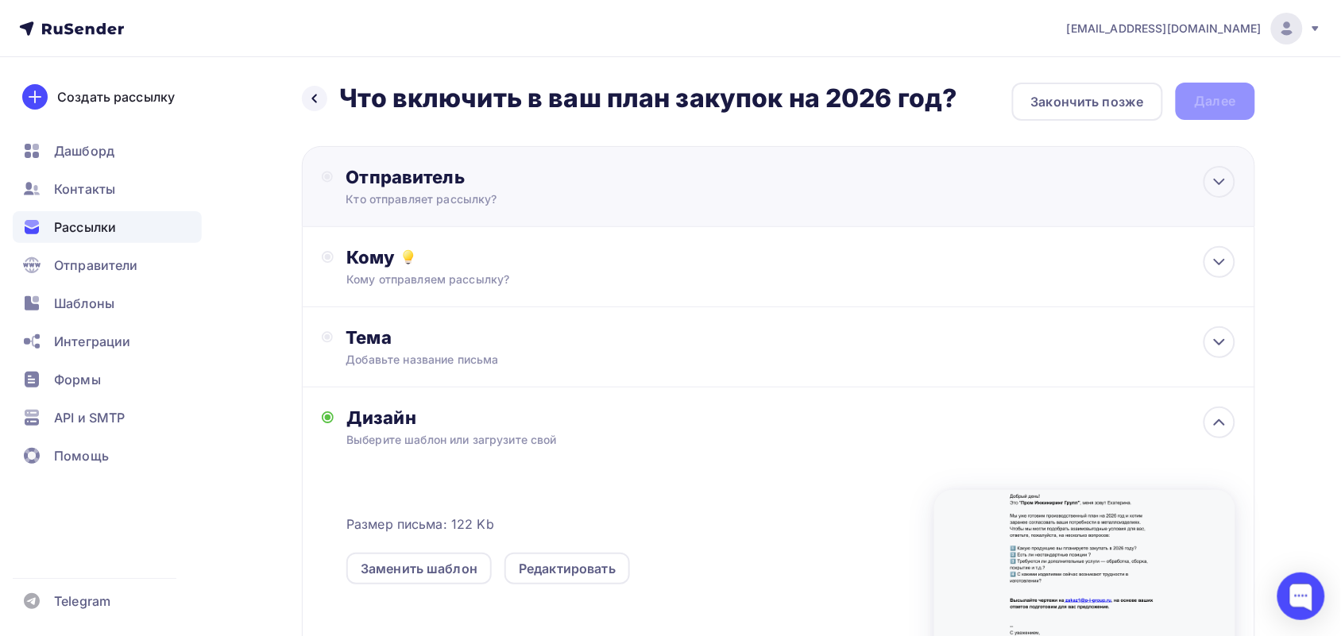
click at [522, 200] on div "Кто отправляет рассылку?" at bounding box center [500, 199] width 310 height 16
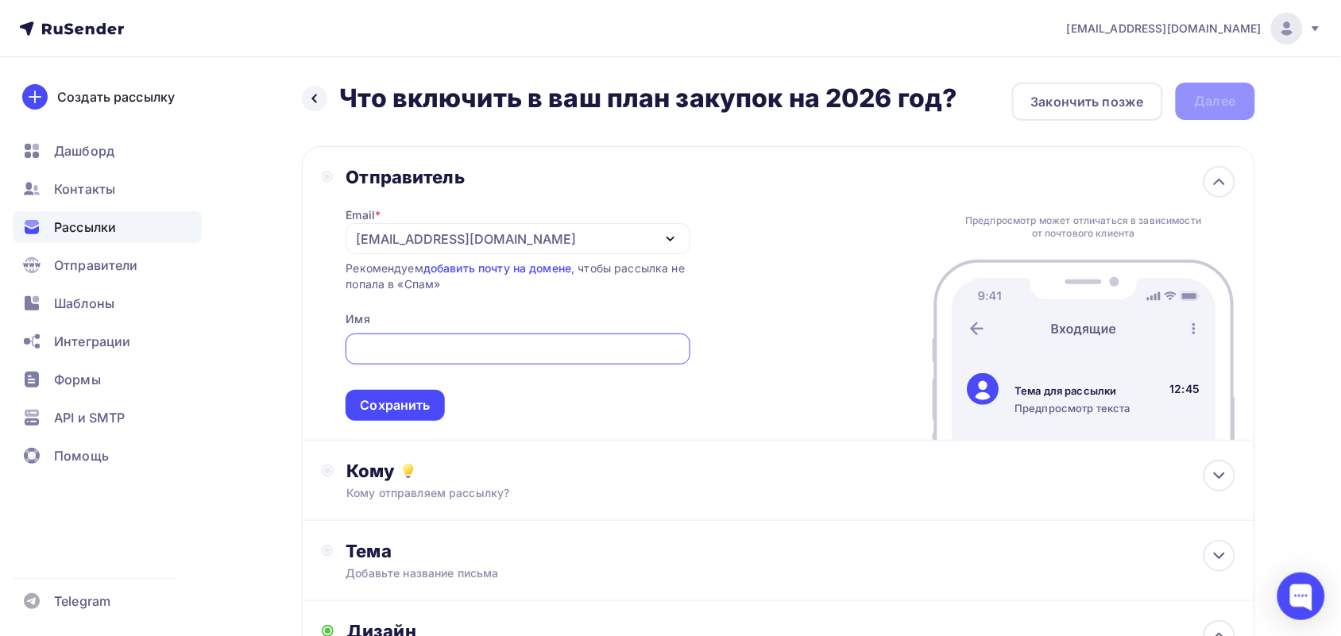
click at [433, 342] on input "text" at bounding box center [518, 349] width 326 height 19
type input "ПИГРУПП"
click at [382, 394] on div "Сохранить" at bounding box center [394, 405] width 98 height 31
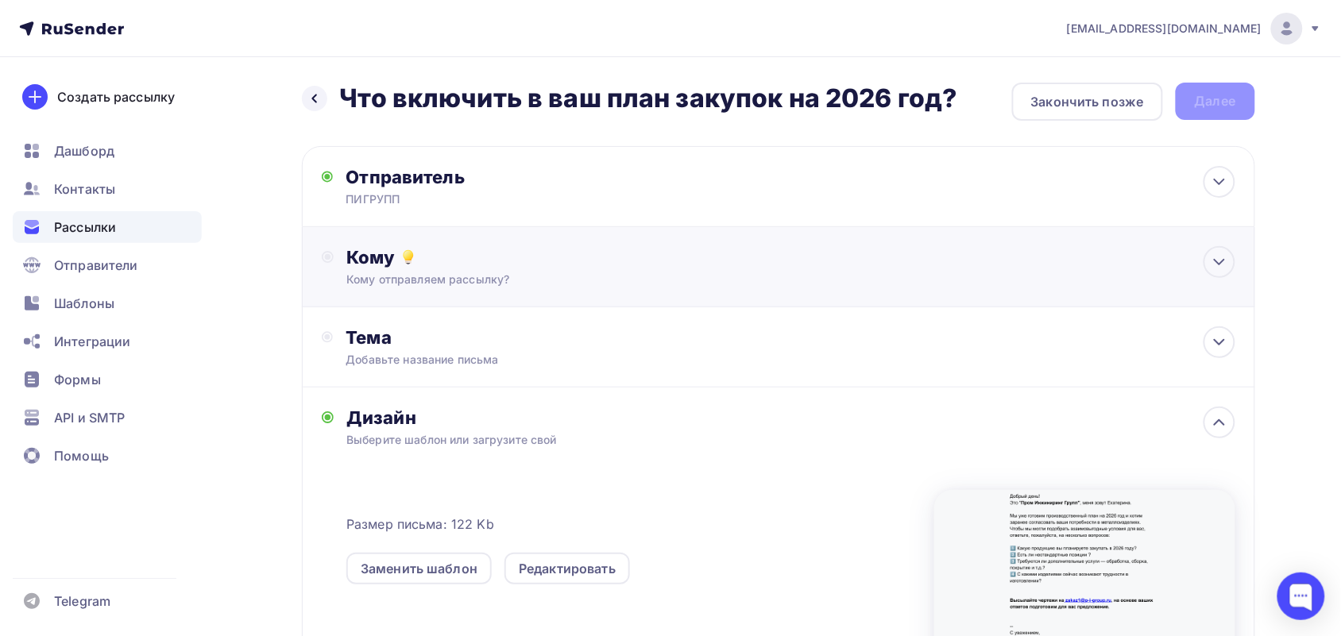
click at [418, 296] on div "Кому Кому отправляем рассылку? Списки получателей Выберите список Все списки id…" at bounding box center [778, 267] width 953 height 80
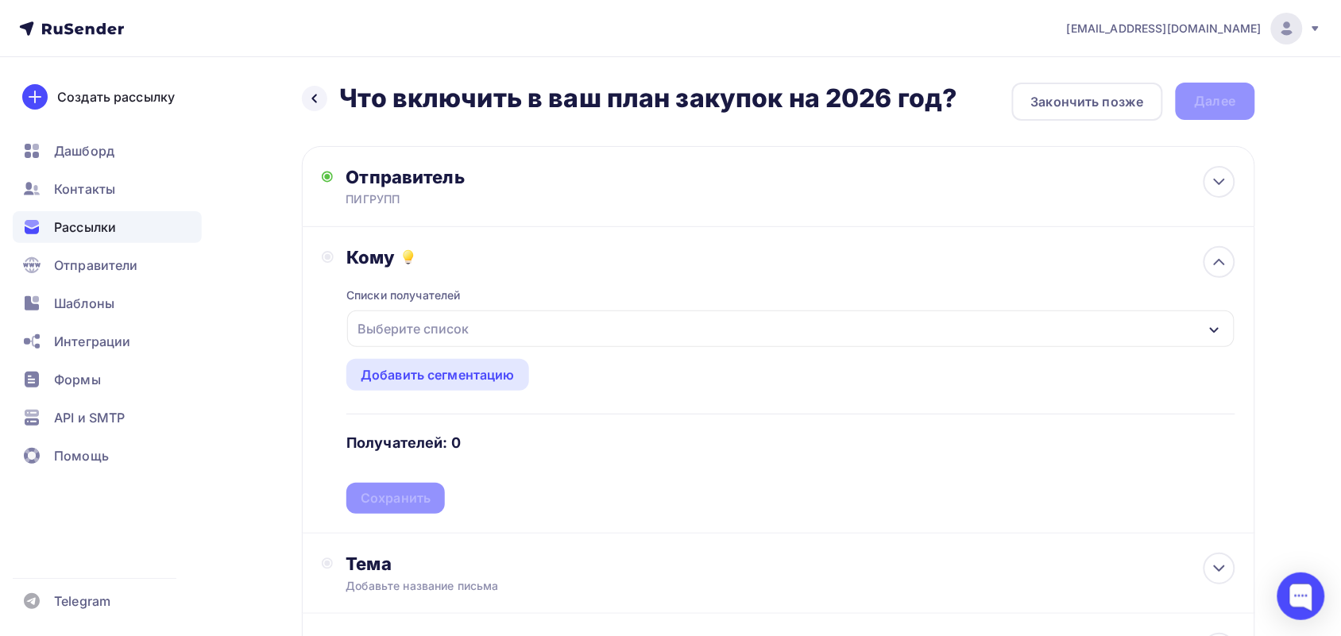
click at [434, 330] on div "Выберите список" at bounding box center [413, 329] width 124 height 29
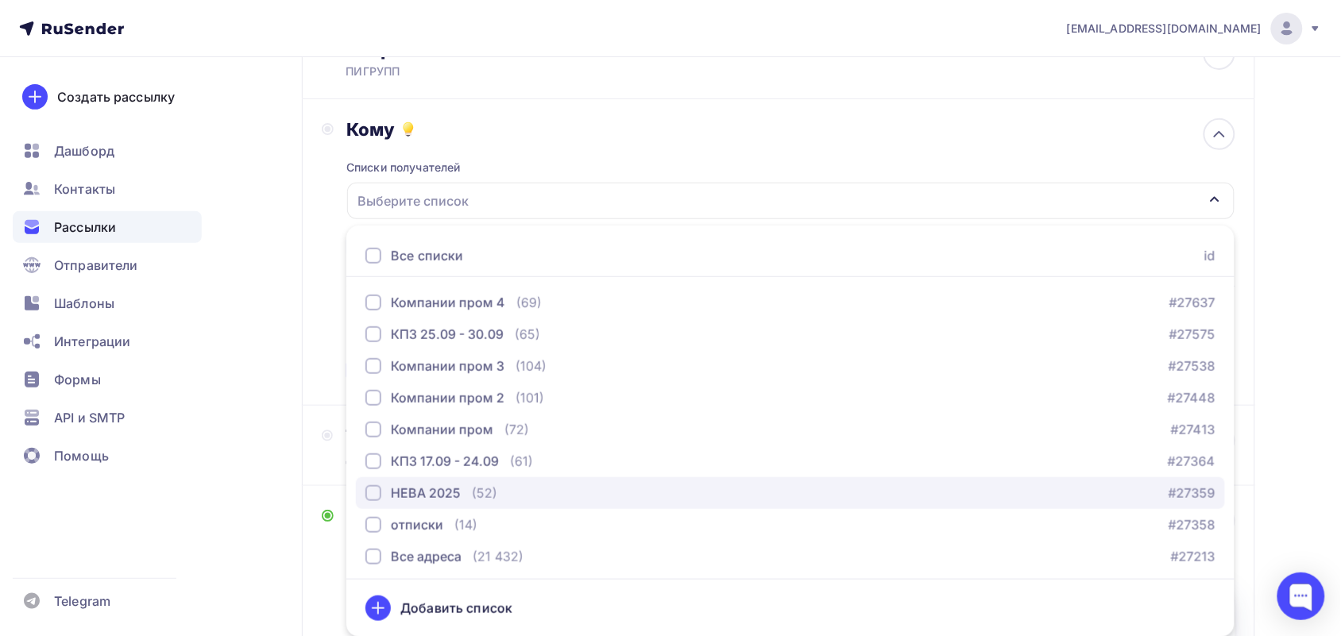
scroll to position [99, 0]
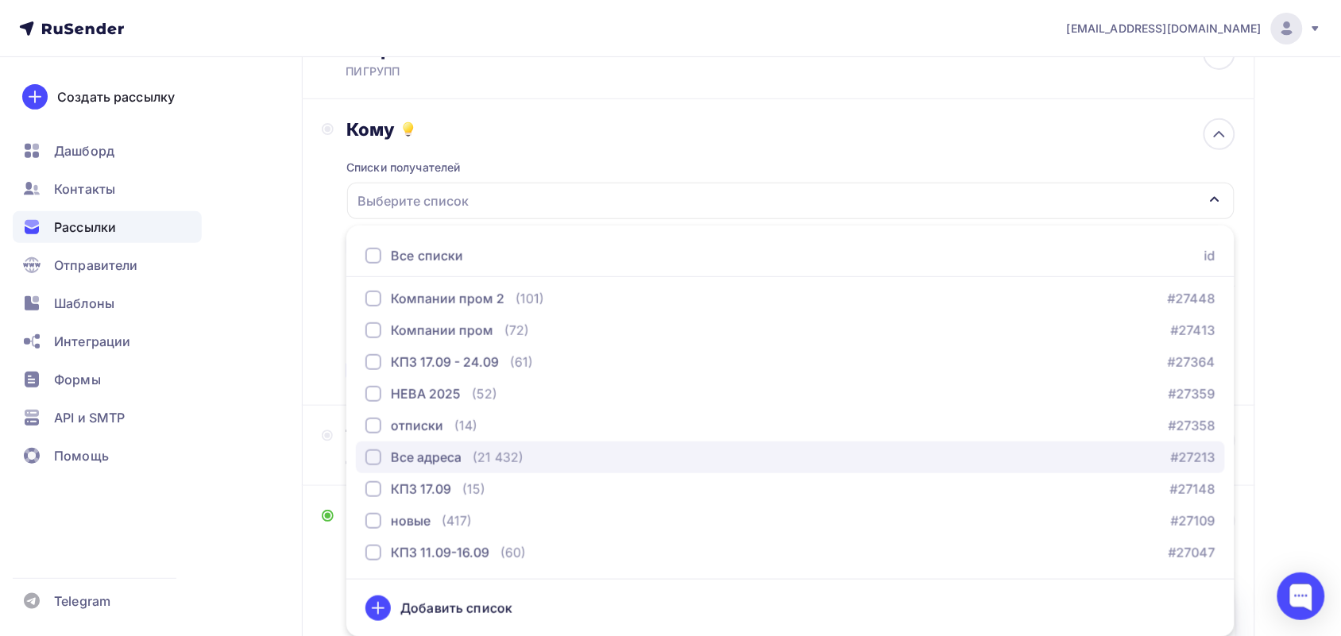
click at [374, 454] on div "button" at bounding box center [373, 458] width 16 height 16
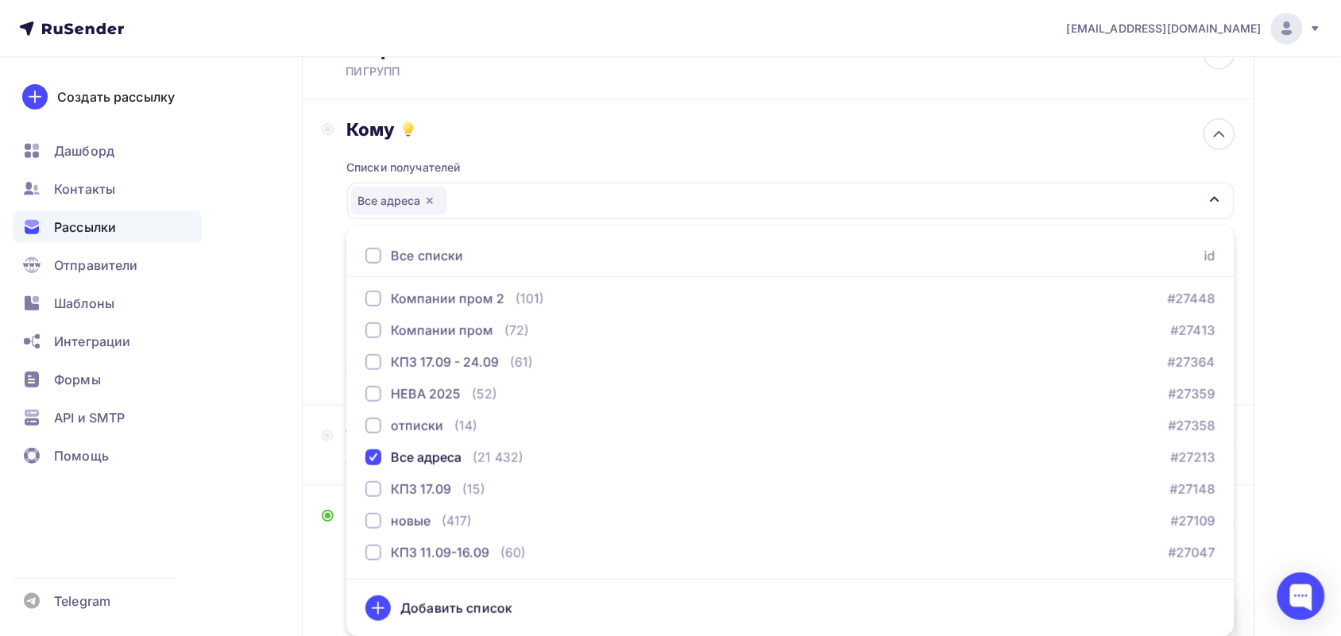
click at [669, 164] on div "Списки получателей Все адреса Все списки id Компании пром 4 (69) #27637 КПЗ 25.…" at bounding box center [790, 263] width 888 height 245
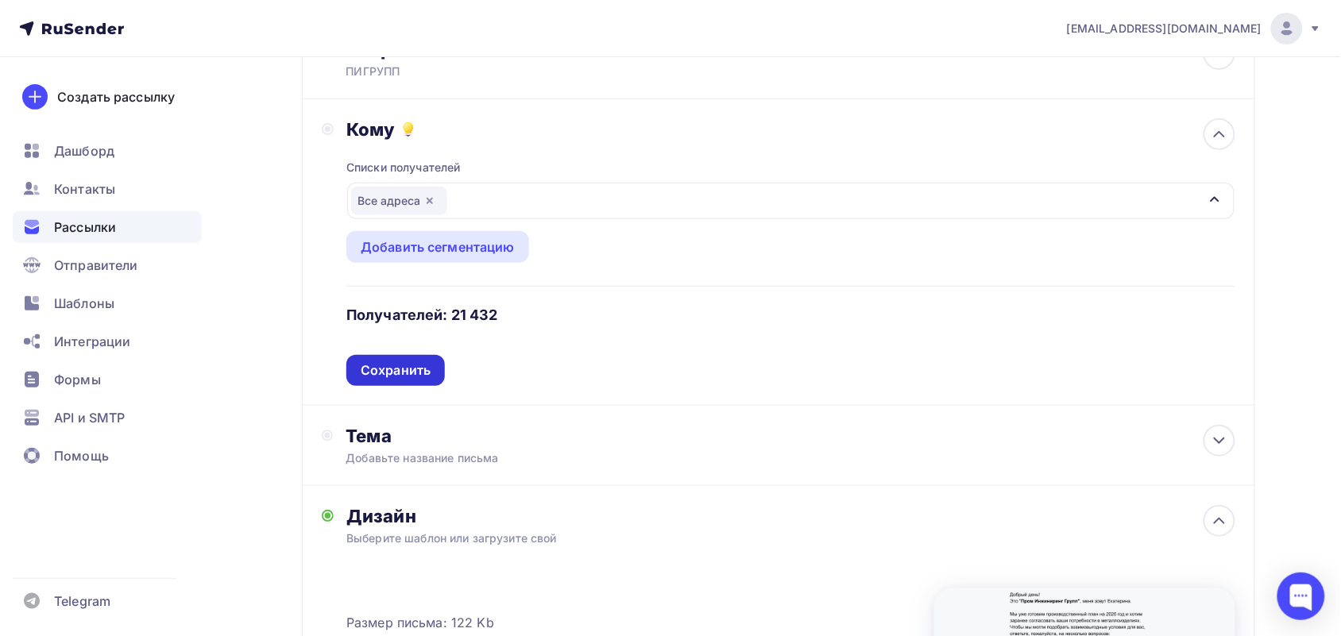
click at [393, 369] on div "Сохранить" at bounding box center [396, 370] width 70 height 18
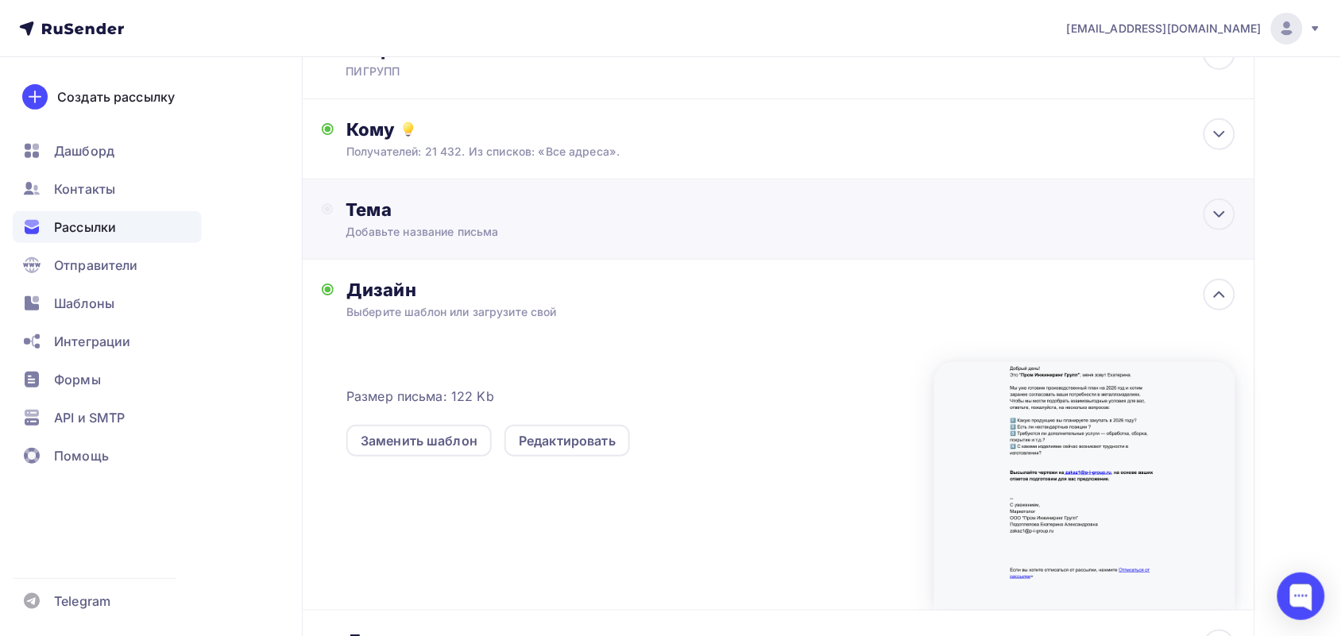
click at [506, 220] on div "Тема Добавьте название письма Тема * Рекомендуем использовать не более 150 симв…" at bounding box center [502, 219] width 314 height 41
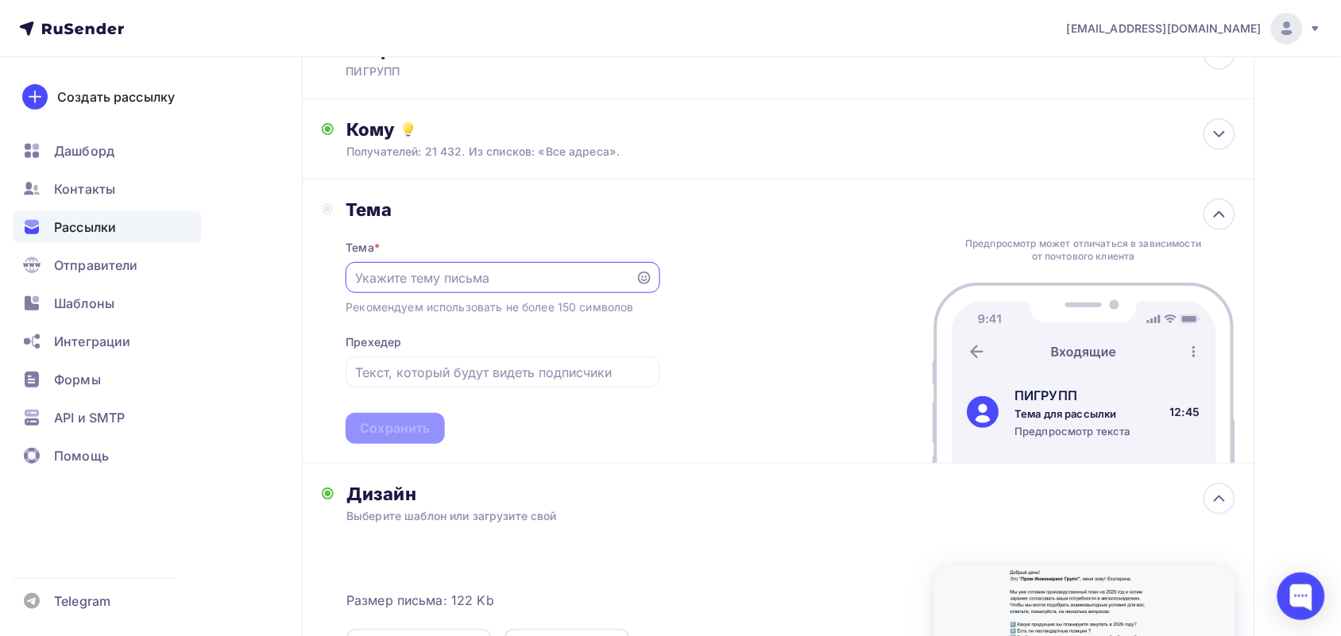
scroll to position [0, 0]
click at [482, 274] on input "text" at bounding box center [491, 277] width 272 height 19
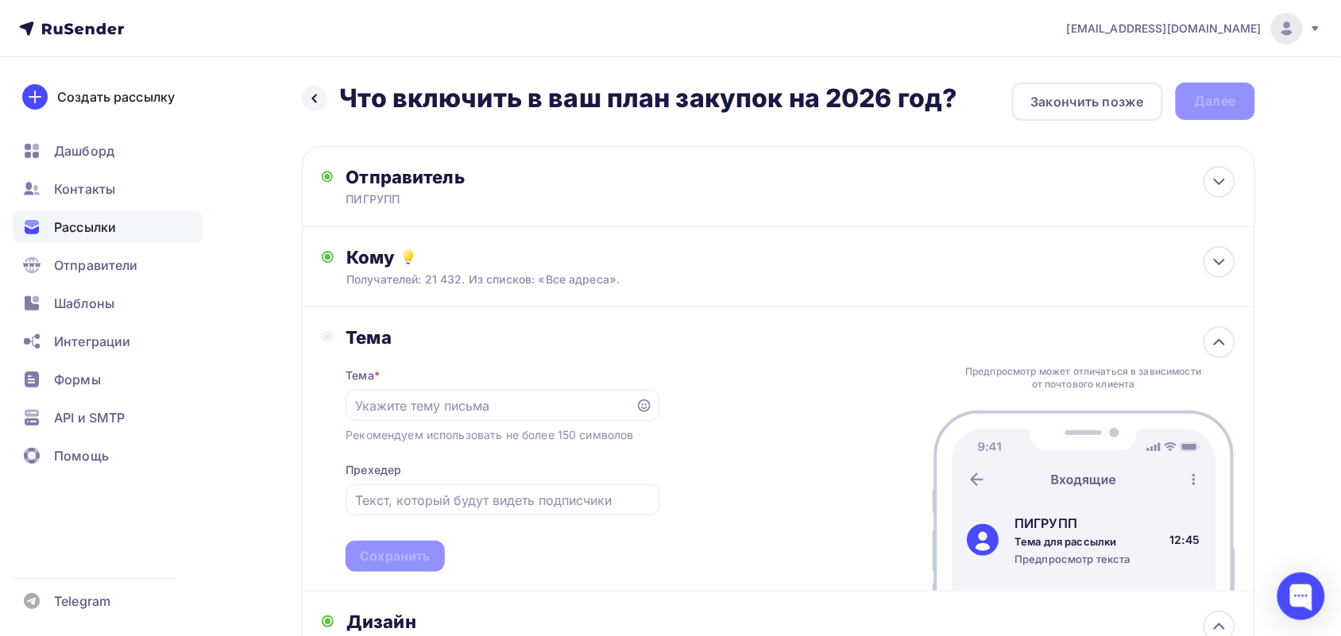
drag, startPoint x: 342, startPoint y: 99, endPoint x: 951, endPoint y: 86, distance: 608.5
click at [951, 86] on h2 "Что включить в ваш план закупок на 2026 год?" at bounding box center [649, 99] width 618 height 32
drag, startPoint x: 799, startPoint y: 114, endPoint x: 793, endPoint y: 101, distance: 14.2
copy h2 "Что включить в ваш план закупок на 2026 год?"
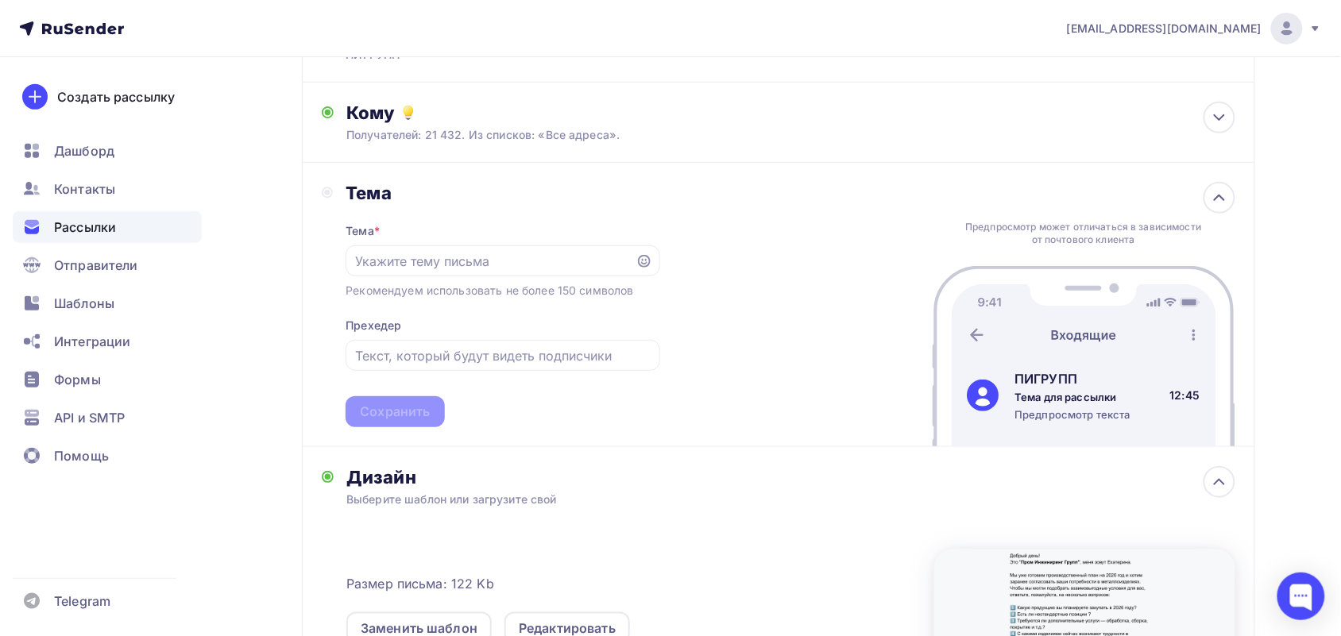
scroll to position [298, 0]
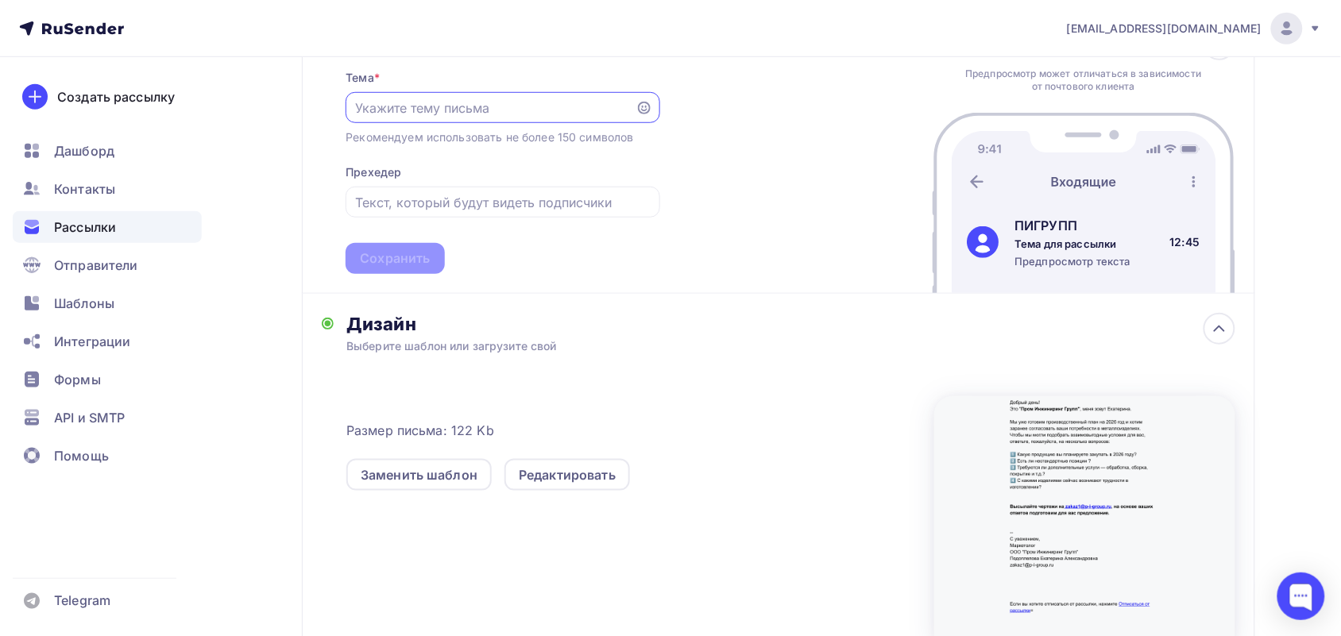
click at [442, 99] on input "text" at bounding box center [491, 107] width 272 height 19
paste input "Что включить в ваш план закупок на 2026 год?"
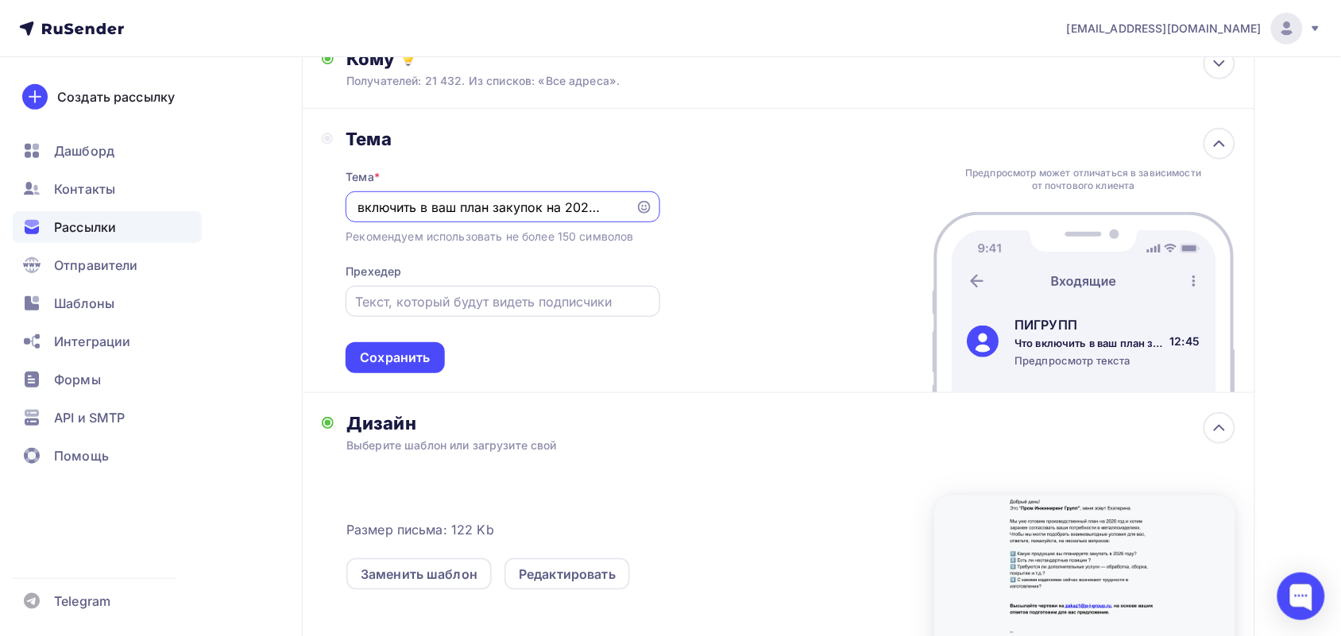
type input "Что включить в ваш план закупок на 2026 год?"
click at [474, 303] on input "text" at bounding box center [502, 301] width 295 height 19
paste input "изготовление под ваши задачи"
drag, startPoint x: 363, startPoint y: 299, endPoint x: 350, endPoint y: 298, distance: 12.7
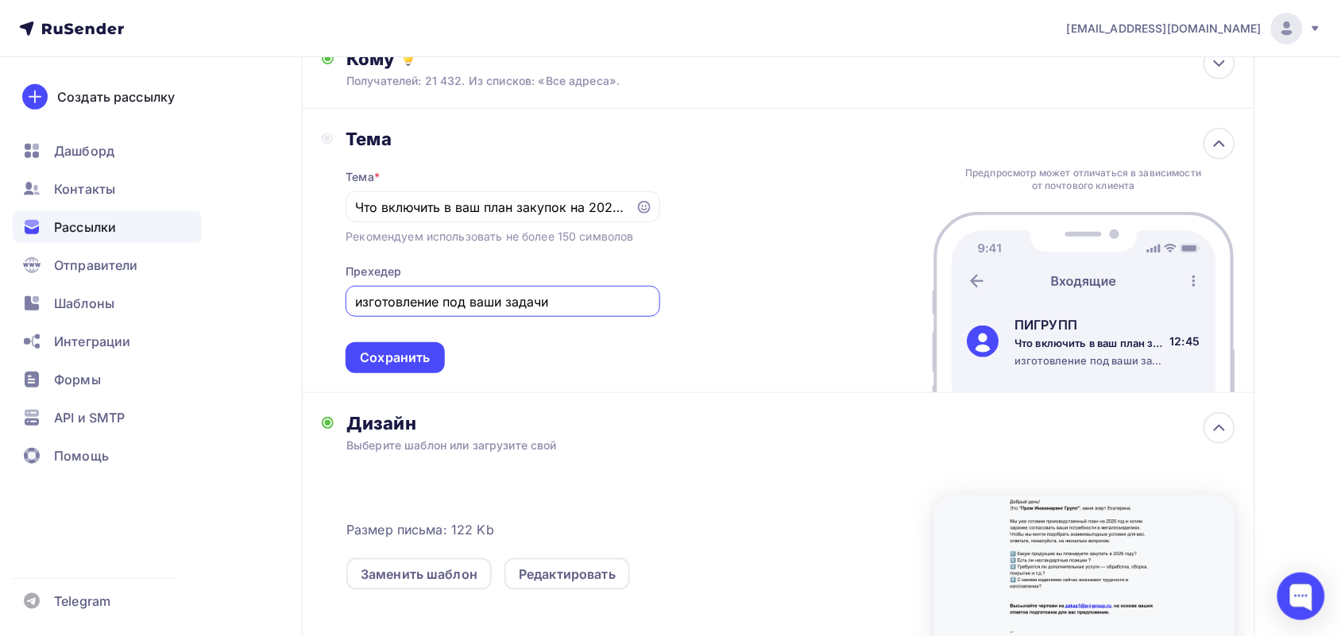
click at [350, 298] on div "изготовление под ваши задачи" at bounding box center [502, 301] width 314 height 31
drag, startPoint x: 470, startPoint y: 299, endPoint x: 478, endPoint y: 300, distance: 8.1
click at [478, 300] on input "Изготовление под ваши задачи" at bounding box center [502, 301] width 295 height 19
type input "Изготовление под Ваши задачи"
click at [390, 364] on div "Сохранить" at bounding box center [395, 358] width 70 height 18
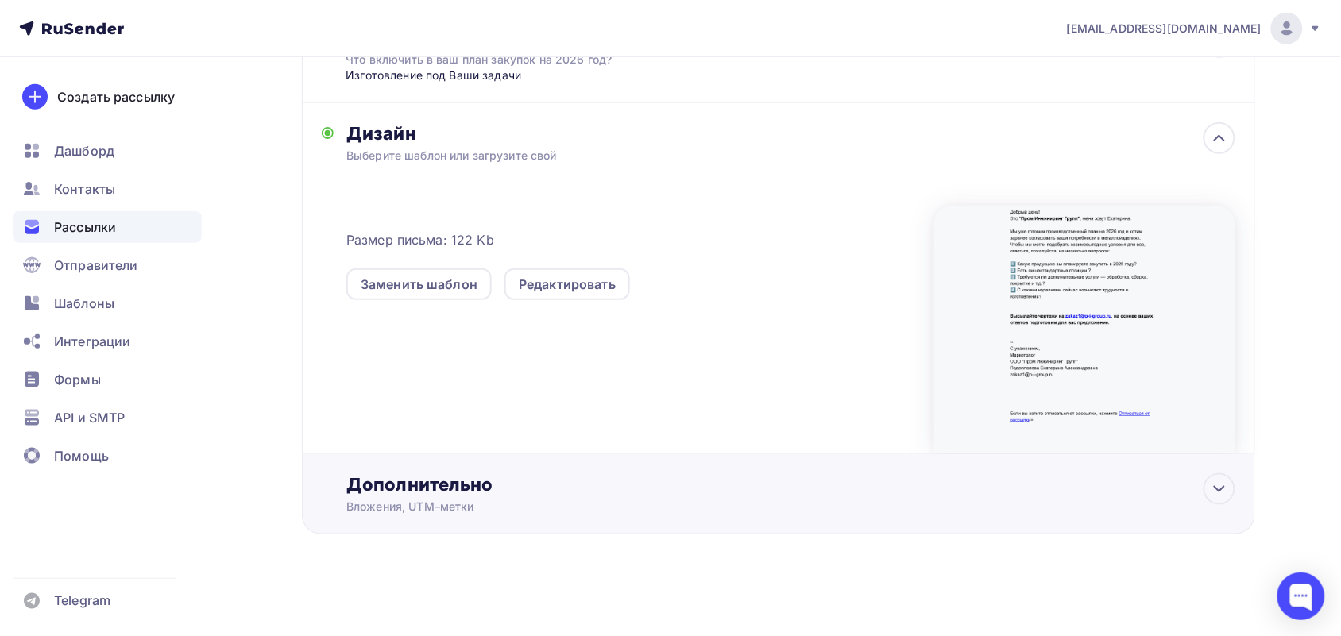
click at [488, 479] on div "Дополнительно" at bounding box center [790, 484] width 888 height 22
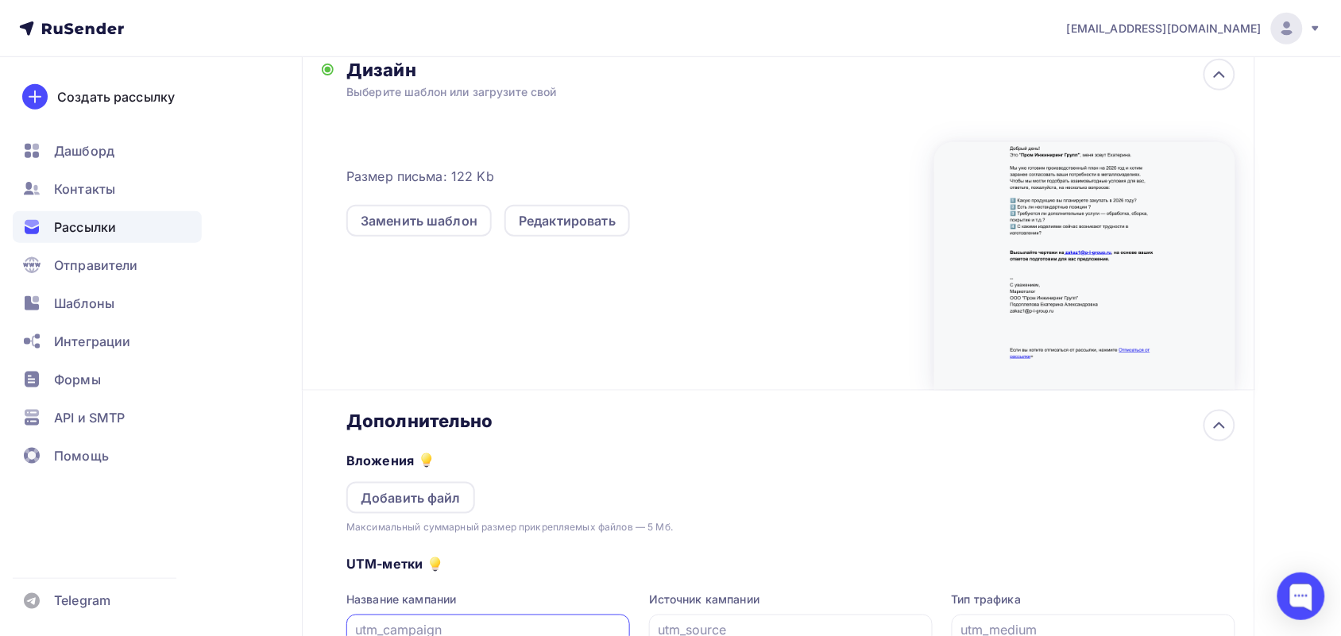
scroll to position [399, 0]
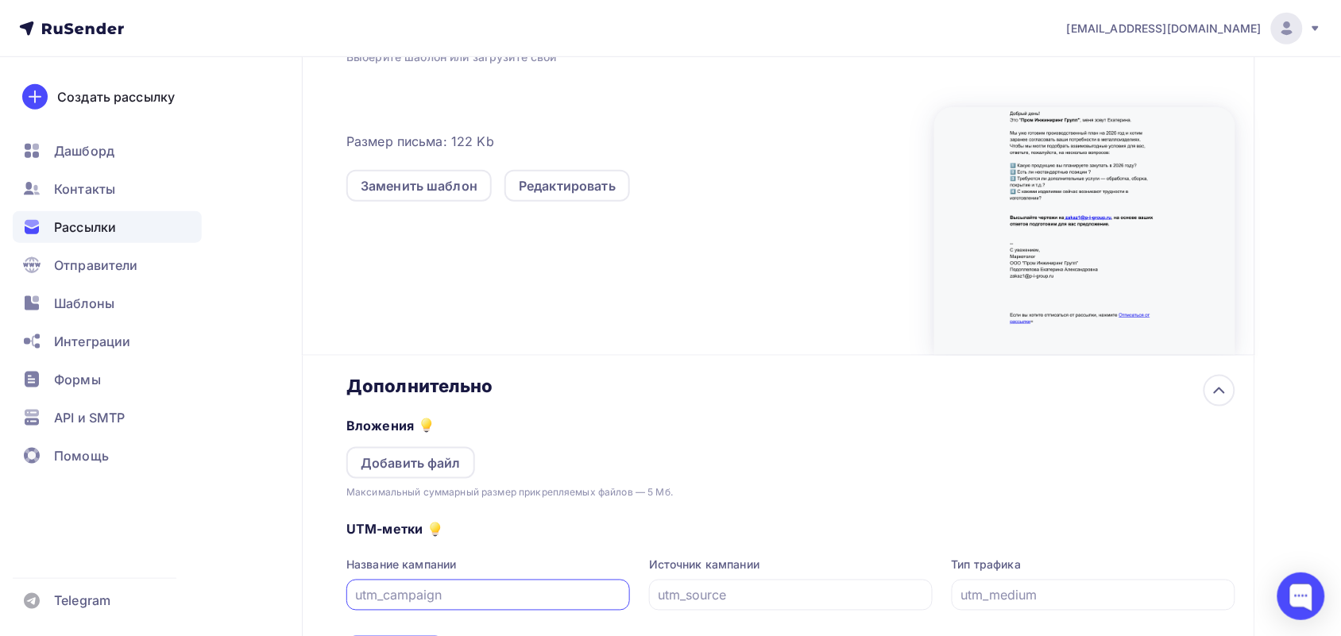
click at [536, 358] on div "Дополнительно Вложения Добавить файл Максимальный суммарный размер прикрепляемы…" at bounding box center [778, 521] width 953 height 331
click at [537, 381] on div "Дополнительно" at bounding box center [790, 386] width 888 height 22
click at [1226, 397] on icon at bounding box center [1219, 390] width 19 height 19
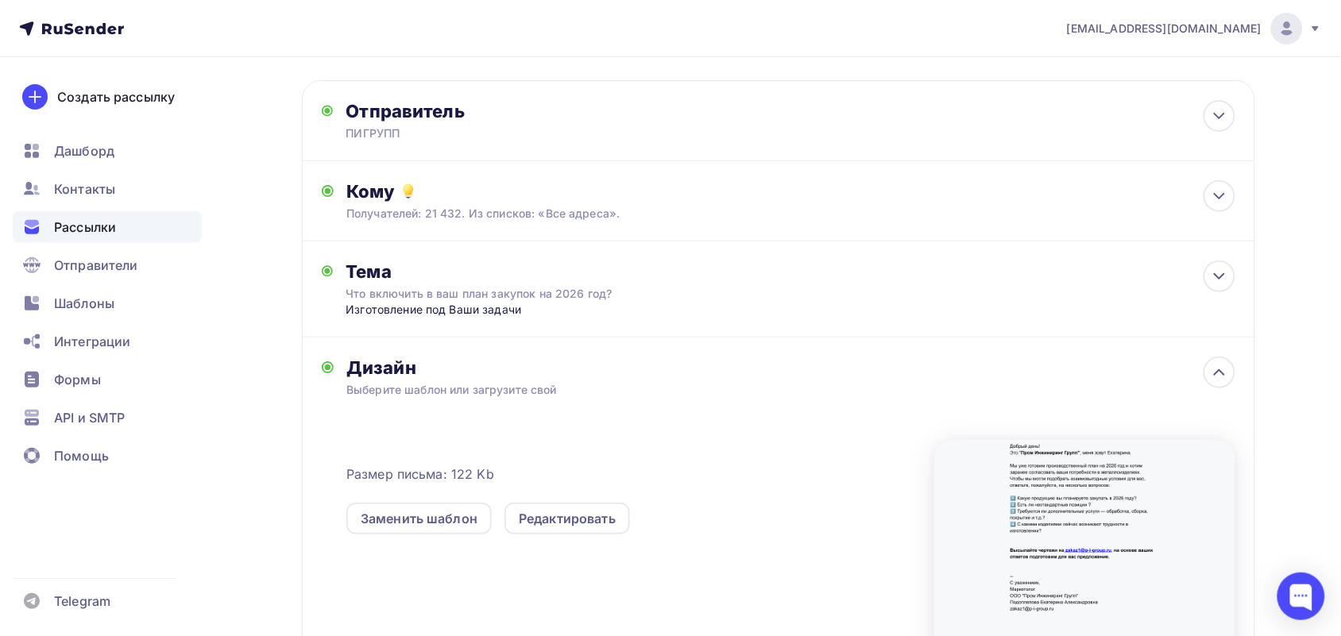
scroll to position [298, 0]
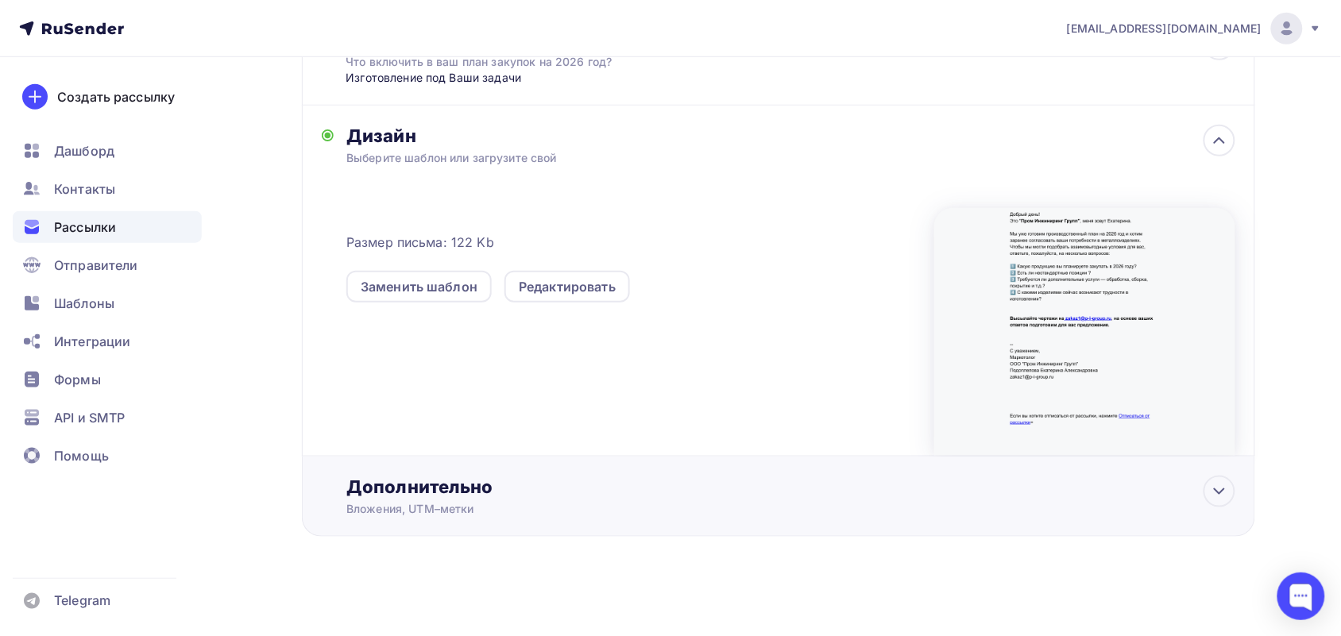
click at [458, 502] on div "Вложения, UTM–метки" at bounding box center [746, 509] width 800 height 16
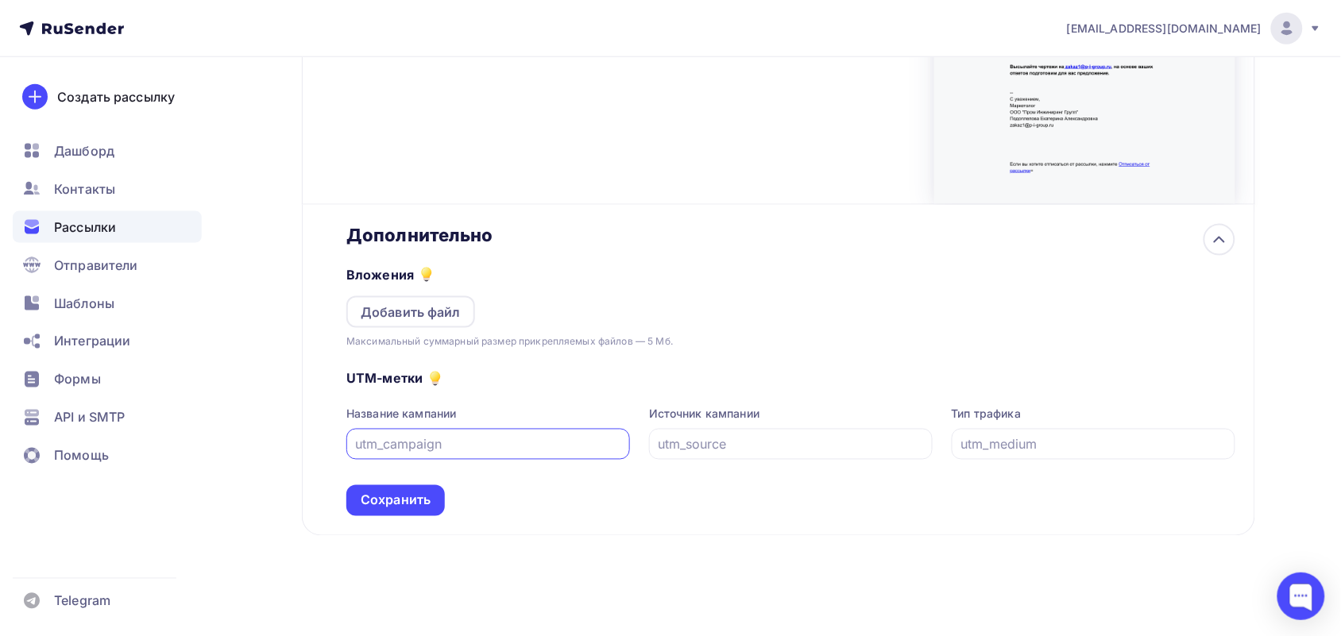
scroll to position [550, 0]
click at [390, 316] on div "Добавить файл" at bounding box center [411, 311] width 100 height 19
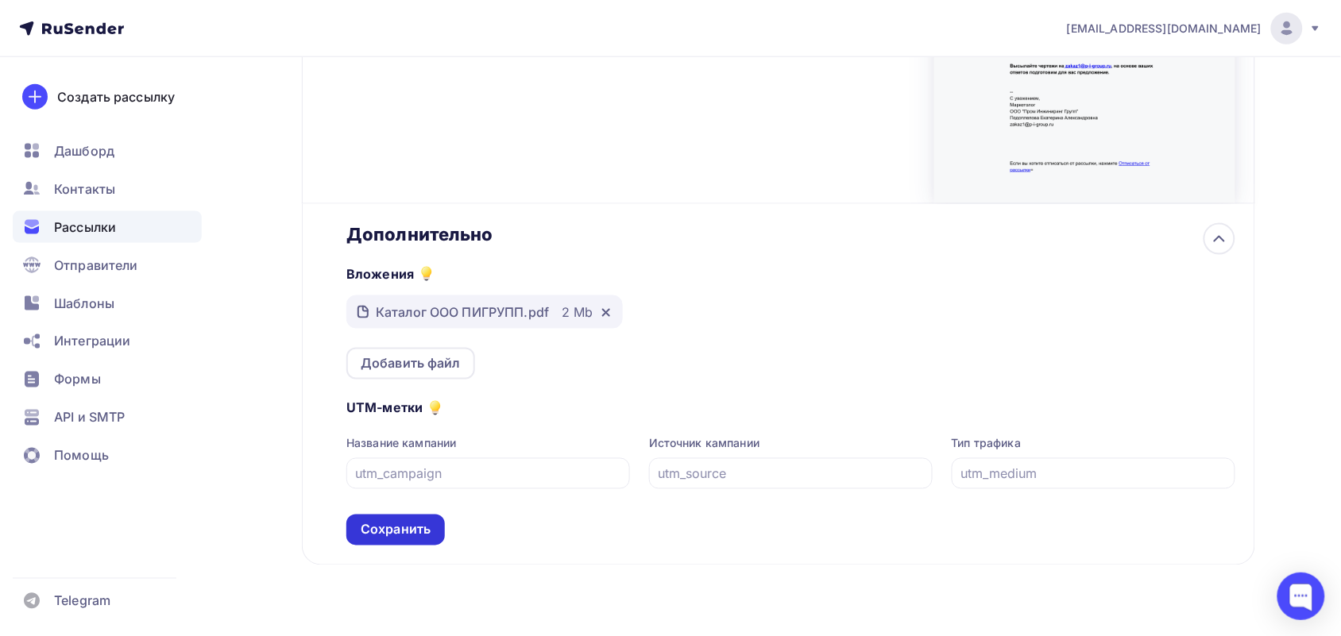
click at [385, 526] on div "Сохранить" at bounding box center [396, 530] width 70 height 18
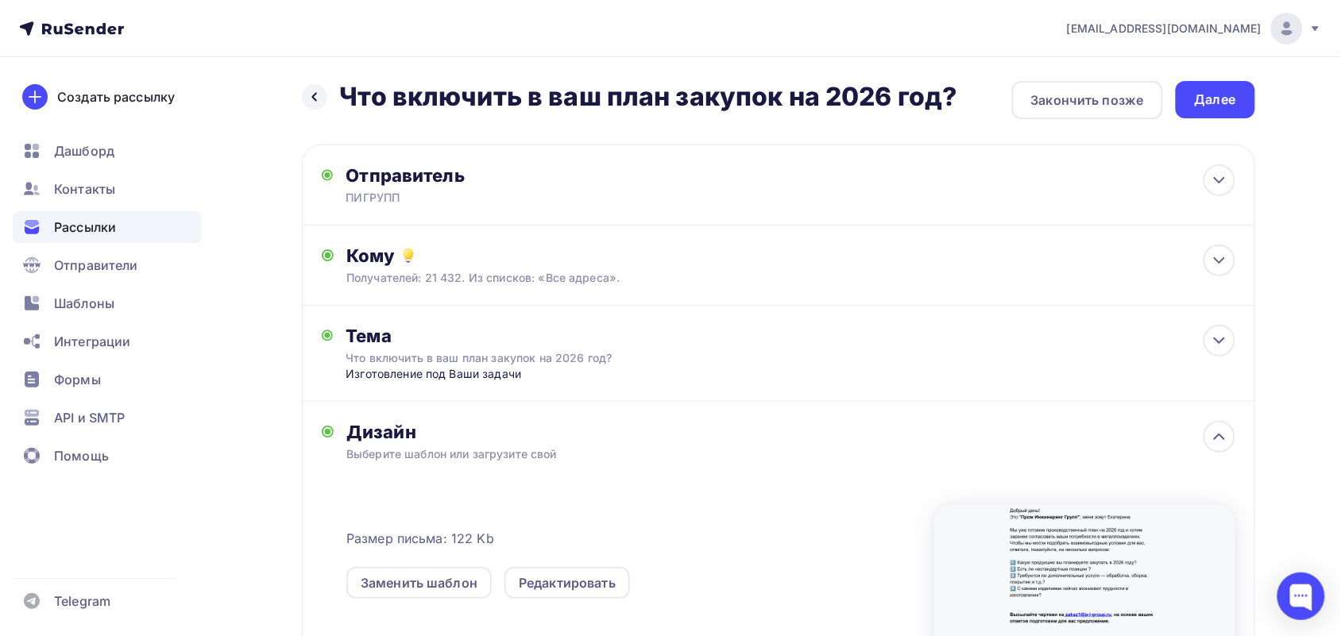
scroll to position [0, 0]
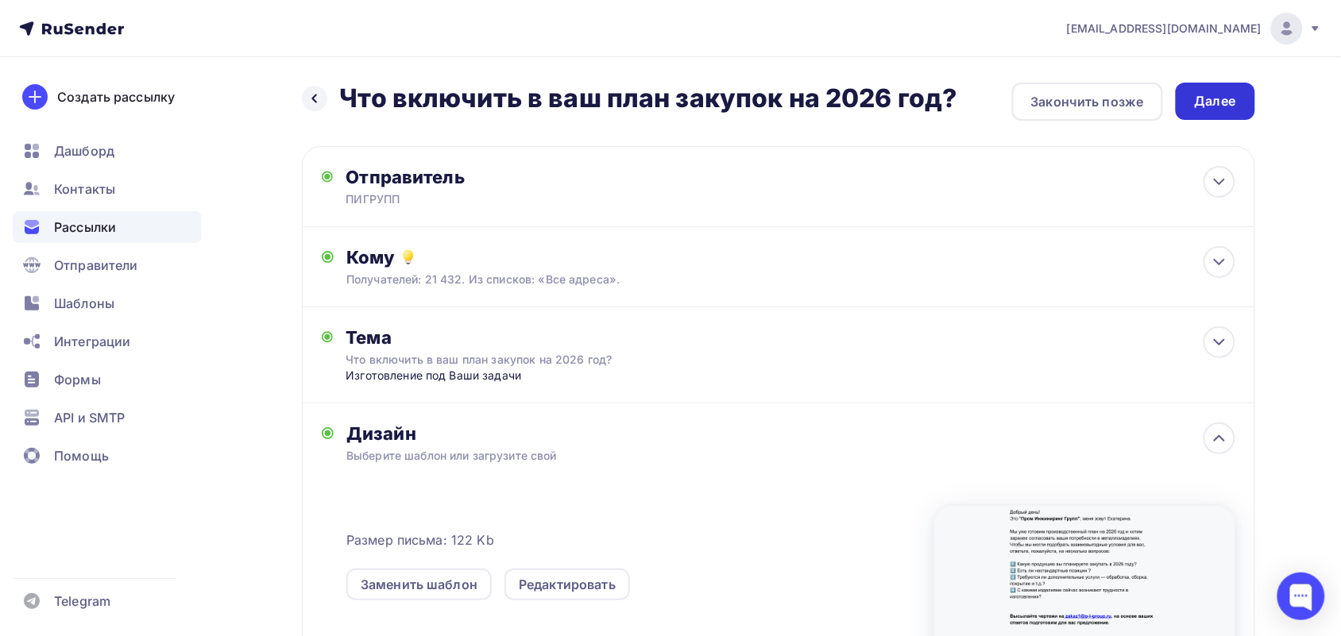
click at [1219, 99] on div "Далее" at bounding box center [1215, 101] width 41 height 18
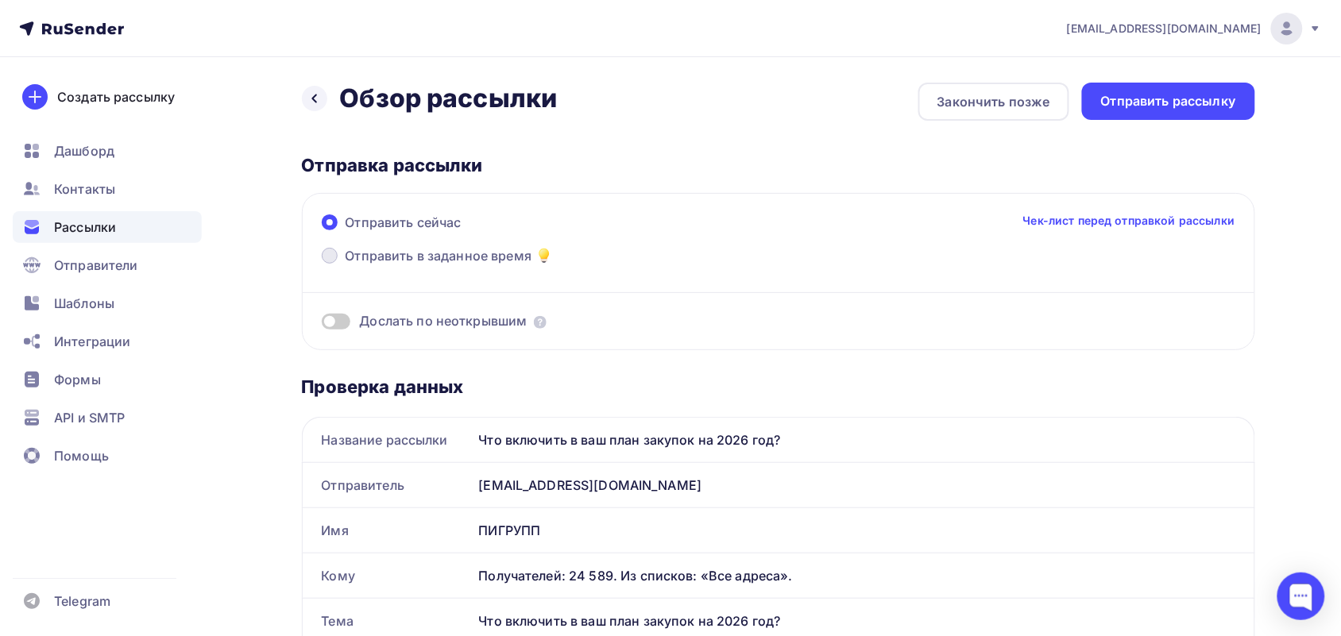
click at [332, 255] on span at bounding box center [330, 256] width 16 height 16
click at [345, 265] on input "Отправить в заданное время" at bounding box center [345, 265] width 0 height 0
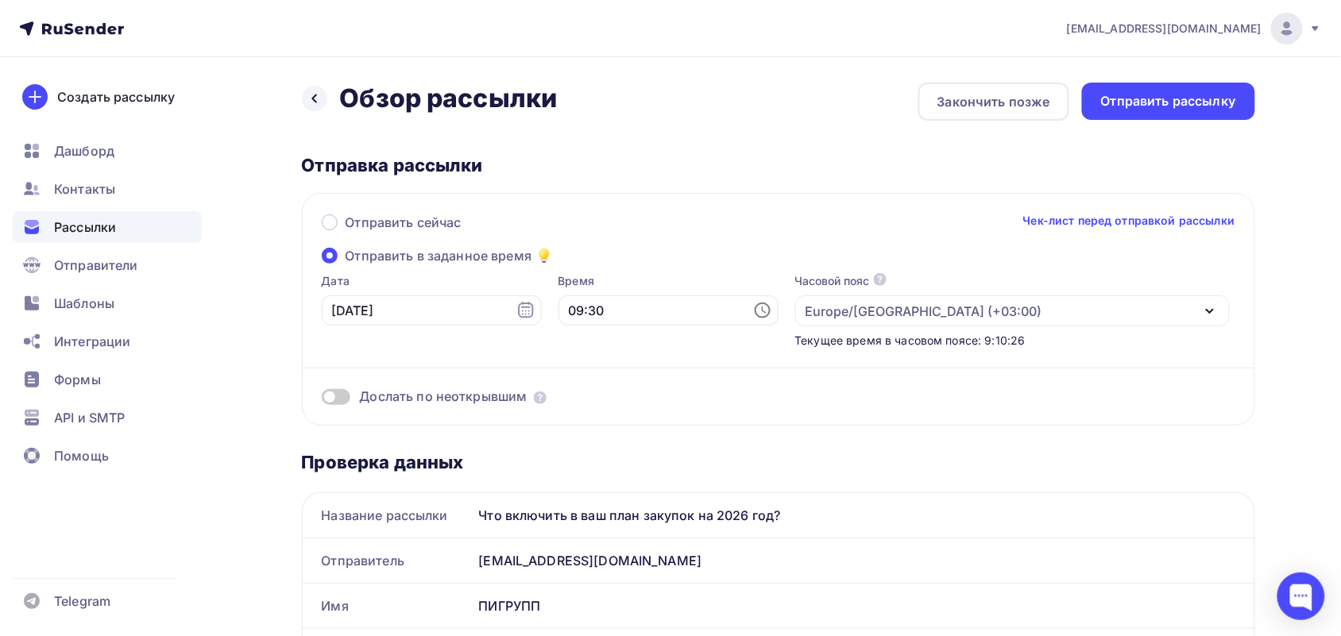
click at [762, 310] on icon at bounding box center [764, 310] width 5 height 7
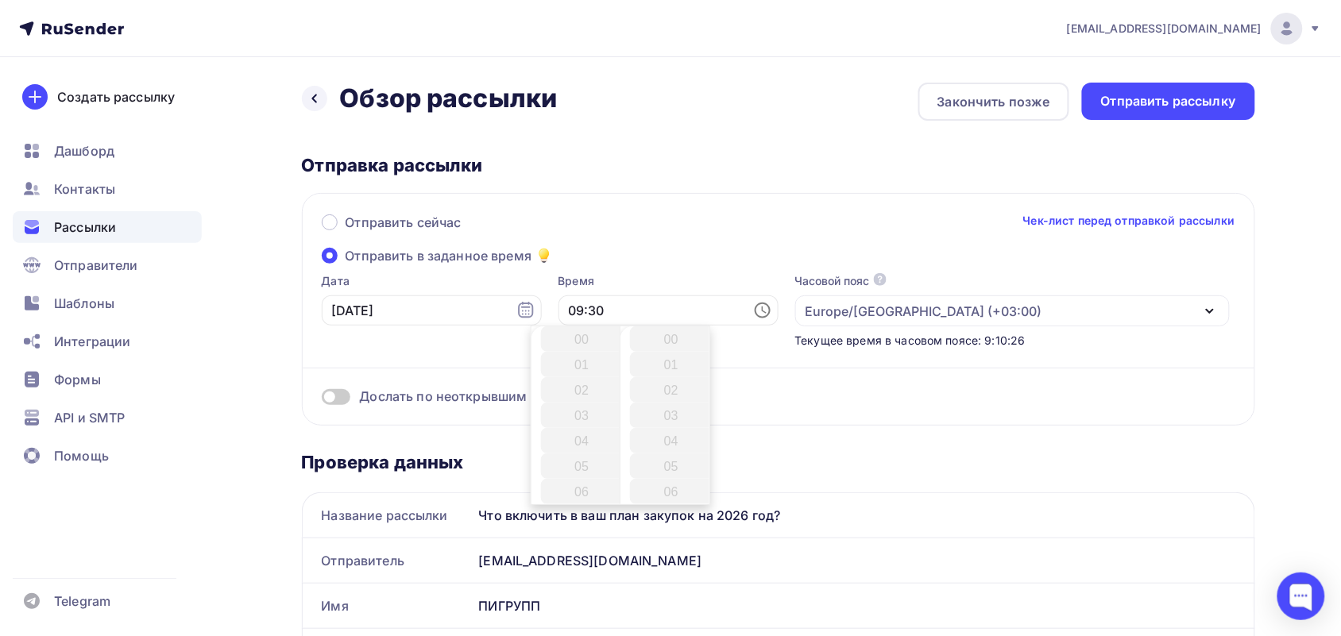
scroll to position [762, 0]
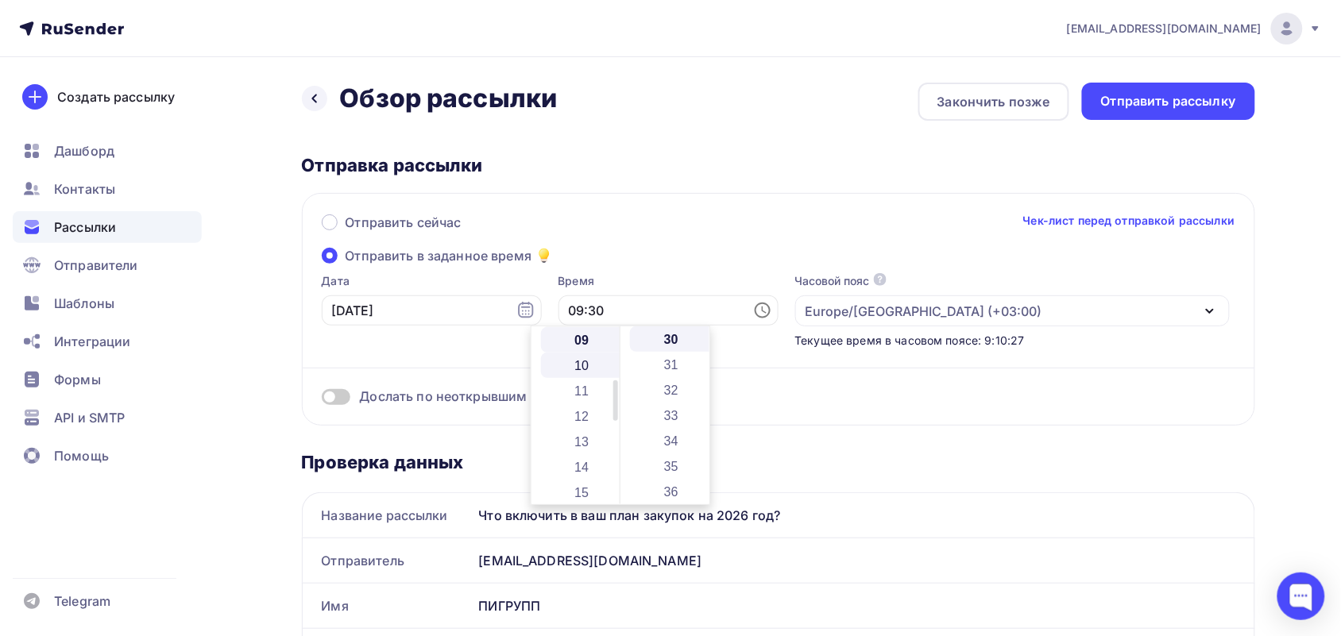
click at [589, 364] on li "10" at bounding box center [583, 365] width 85 height 25
click at [670, 338] on li "00" at bounding box center [672, 338] width 85 height 25
type input "10:00"
click at [643, 188] on div "Отправка рассылки Отправить сейчас Чек-лист перед отправкой рассылки Отправить …" at bounding box center [778, 290] width 953 height 272
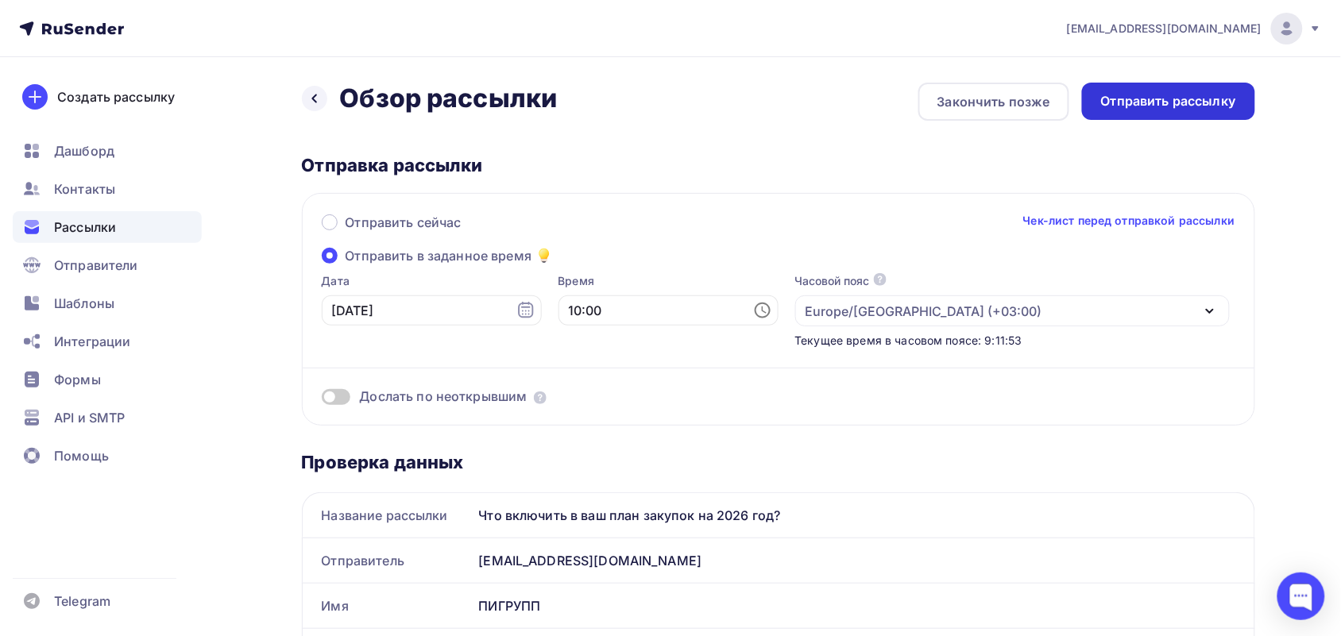
click at [1136, 118] on div "Отправить рассылку" at bounding box center [1168, 101] width 173 height 37
